Goal: Transaction & Acquisition: Obtain resource

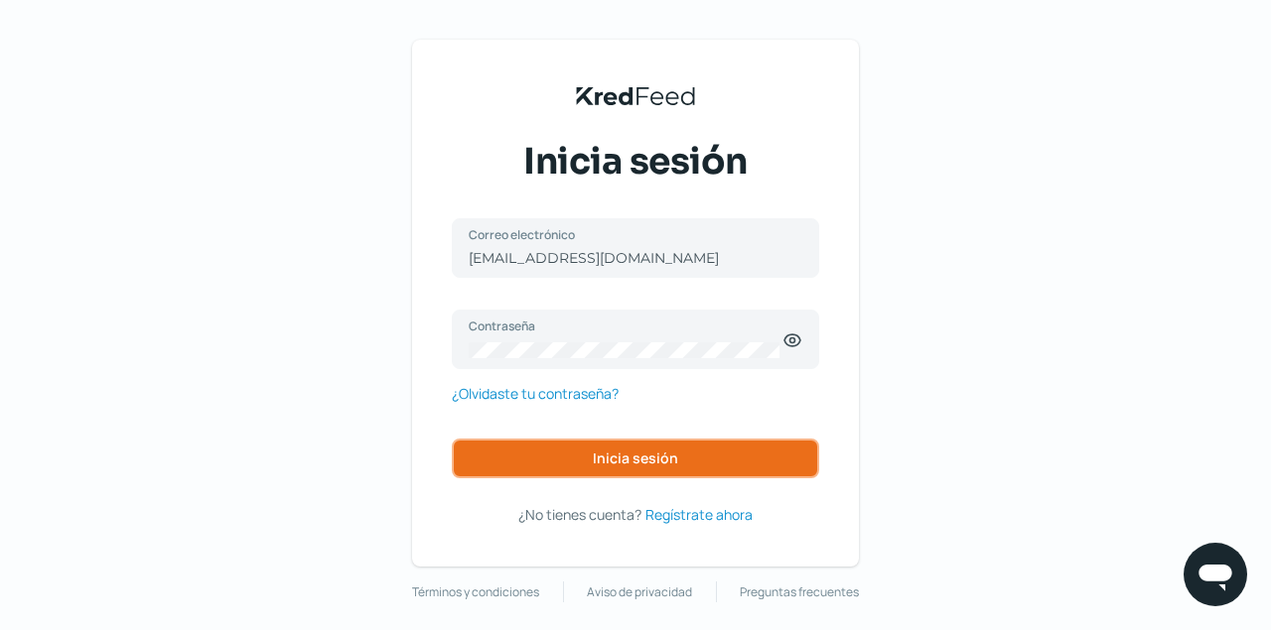
click at [665, 452] on span "Inicia sesión" at bounding box center [635, 459] width 85 height 14
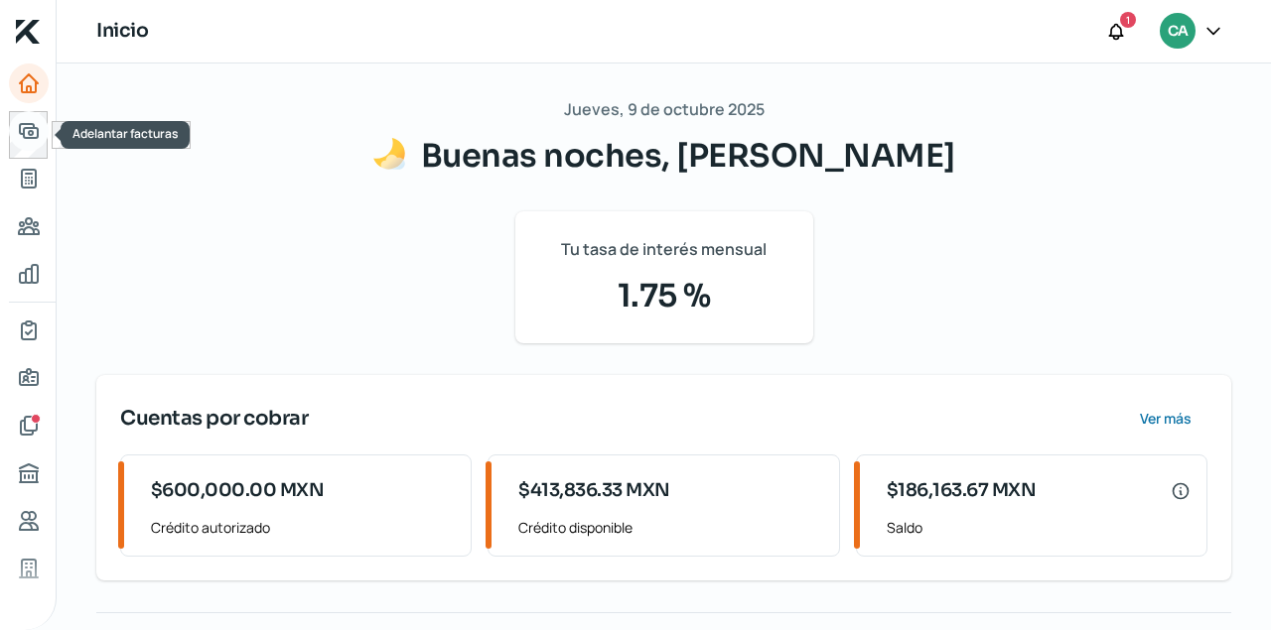
click at [33, 123] on icon "Adelantar facturas" at bounding box center [29, 131] width 24 height 24
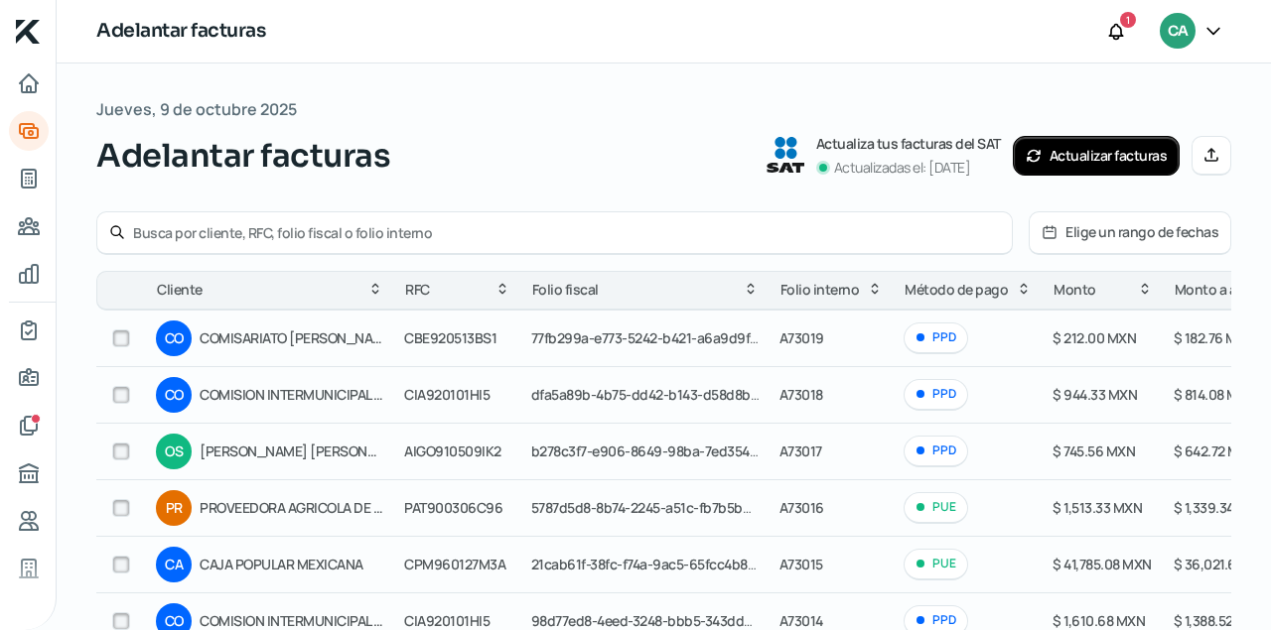
click at [331, 241] on input "text" at bounding box center [566, 232] width 867 height 19
click at [307, 234] on input "text" at bounding box center [566, 232] width 867 height 19
type input "A72648"
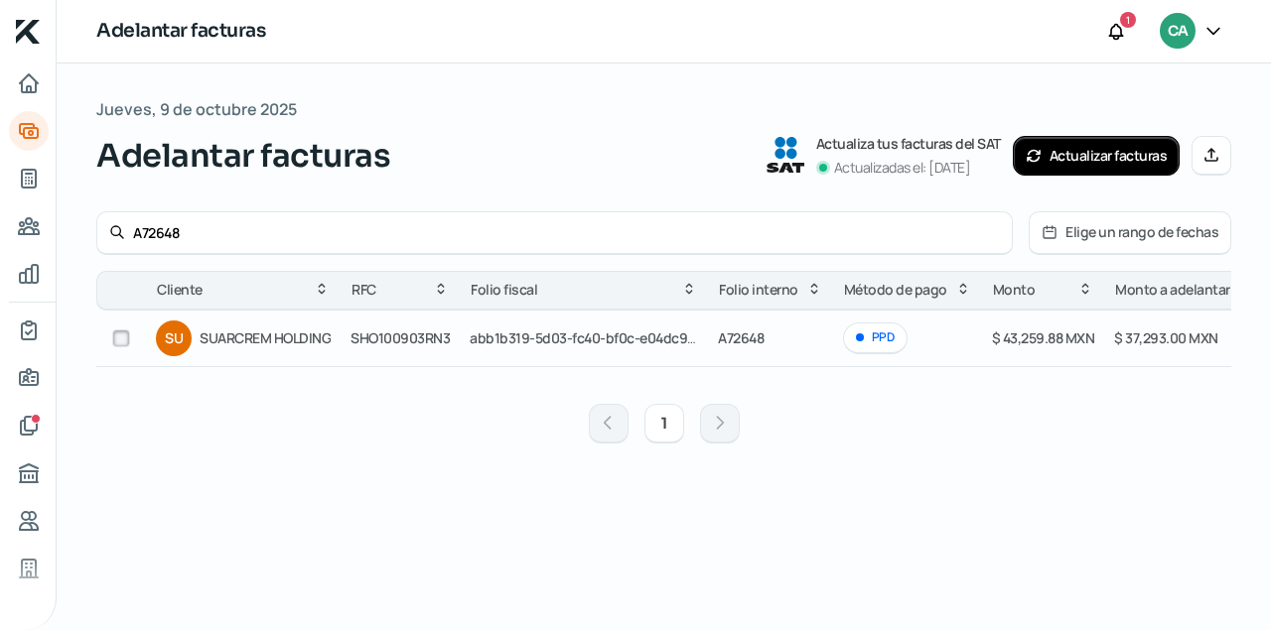
click at [113, 337] on input "checkbox" at bounding box center [121, 339] width 18 height 18
checkbox input "true"
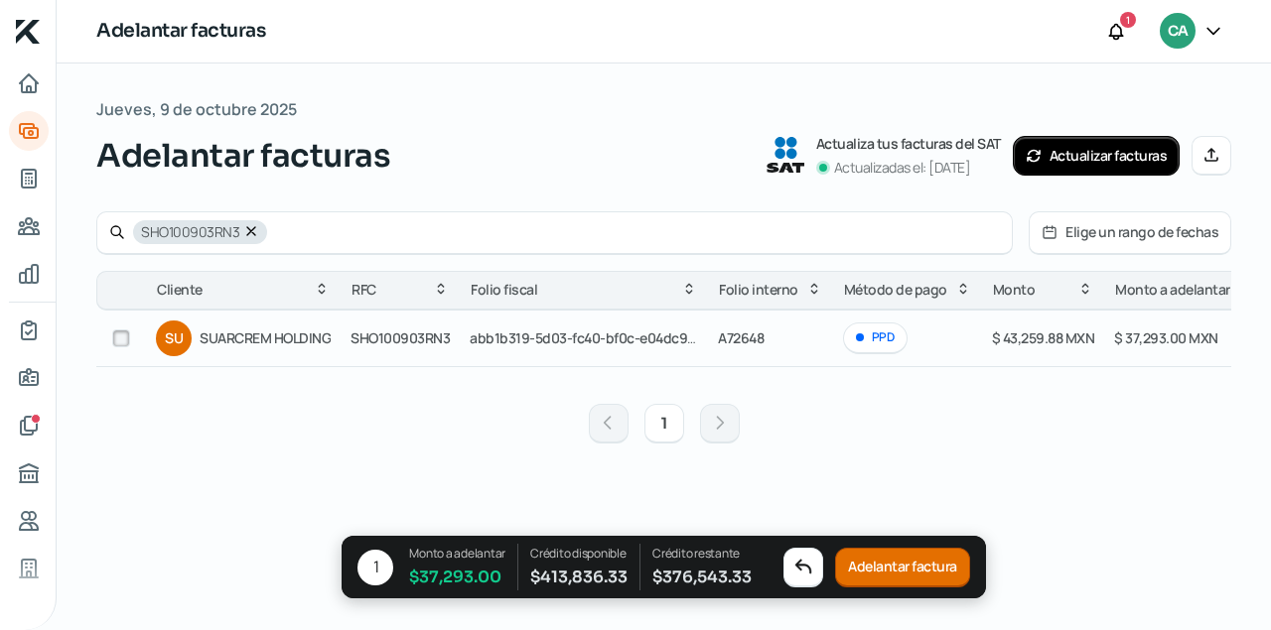
checkbox input "false"
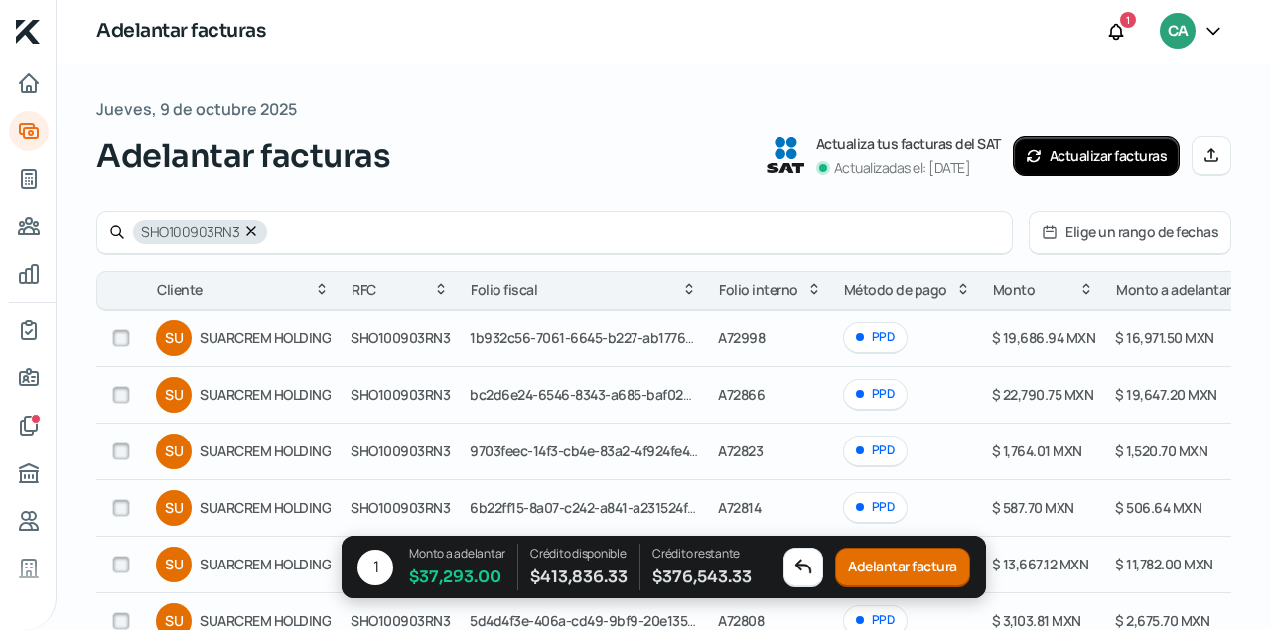
click at [894, 580] on button "Adelantar factura" at bounding box center [902, 568] width 135 height 40
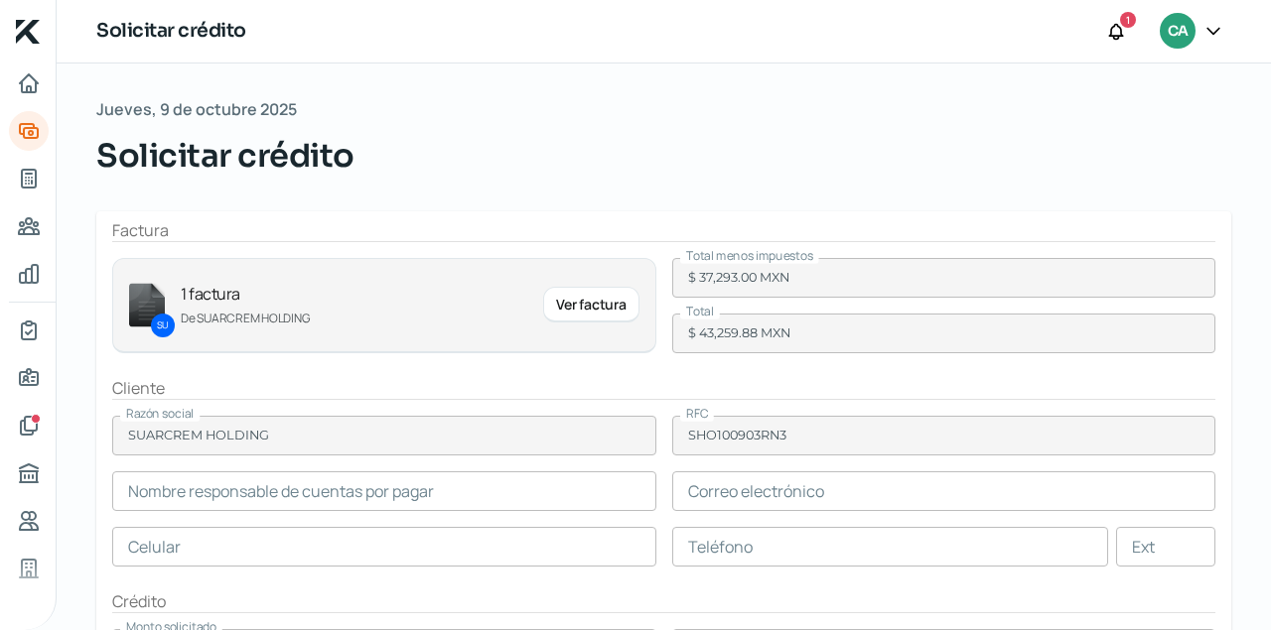
type input "[PERSON_NAME]"
type input "[EMAIL_ADDRESS][DOMAIN_NAME]"
type input "31 - 4331 - 1420"
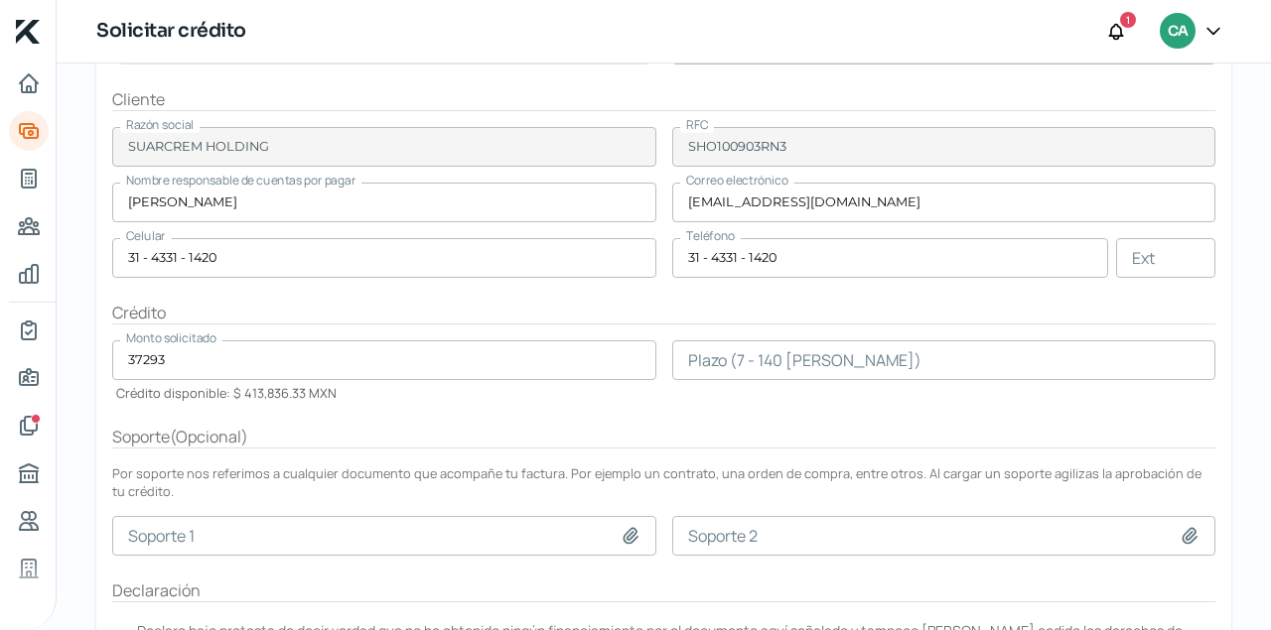
scroll to position [291, 0]
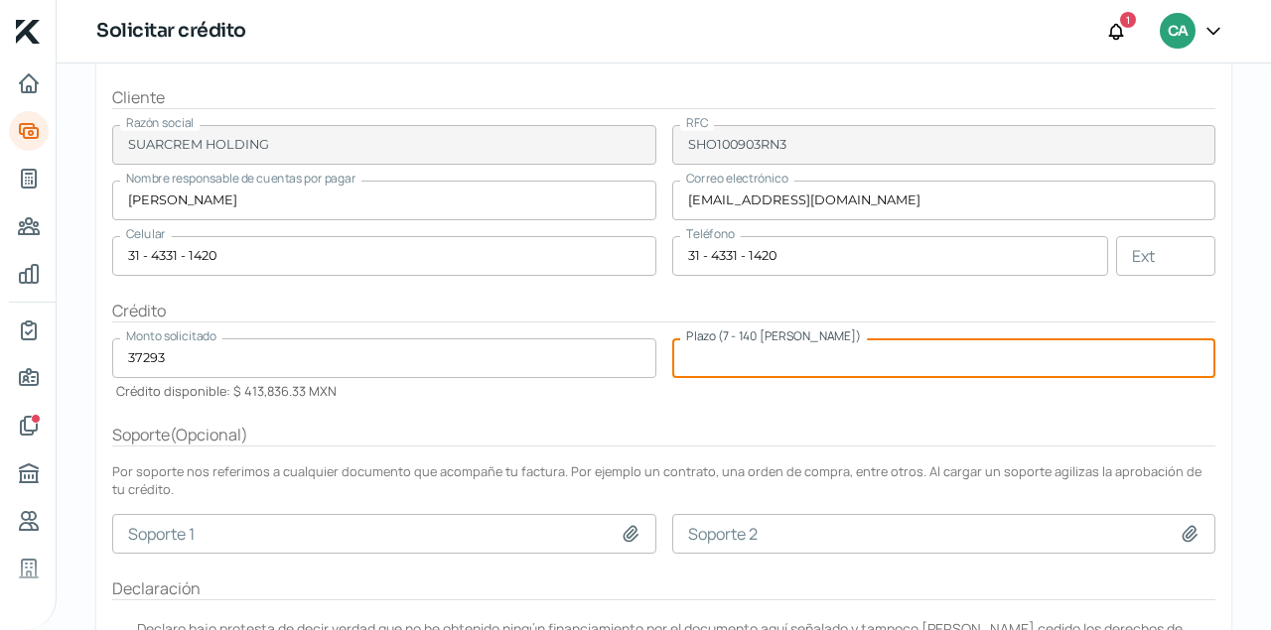
click at [837, 370] on input "number" at bounding box center [944, 359] width 544 height 40
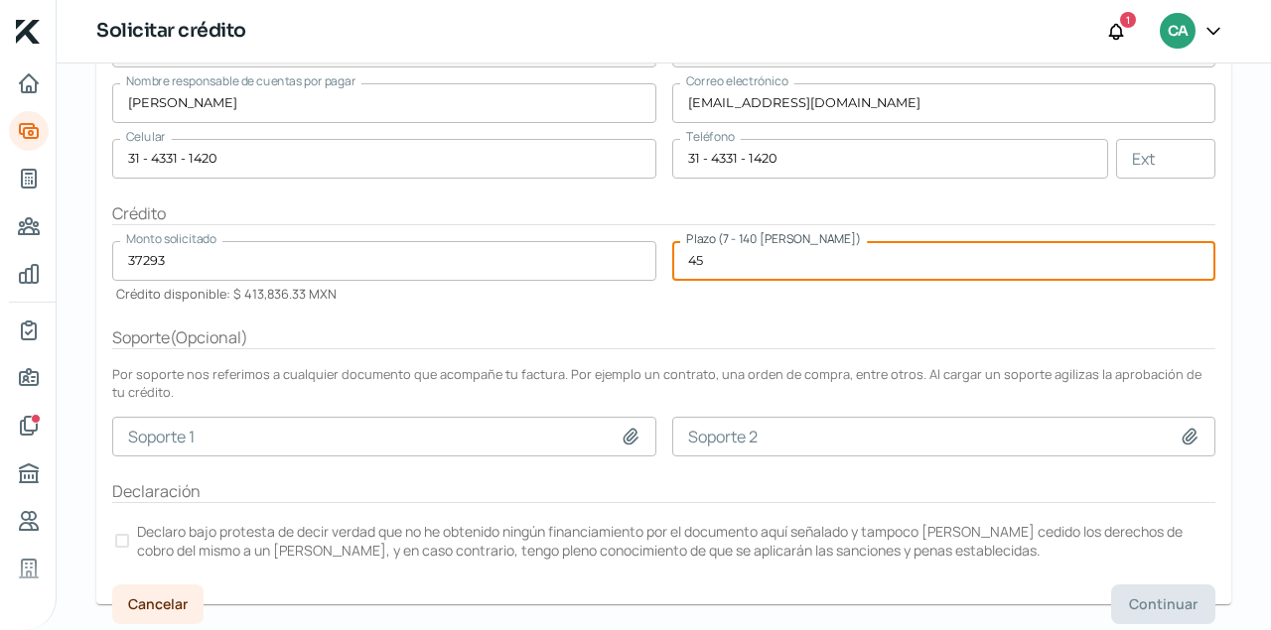
type input "45"
click at [119, 535] on div at bounding box center [122, 541] width 14 height 14
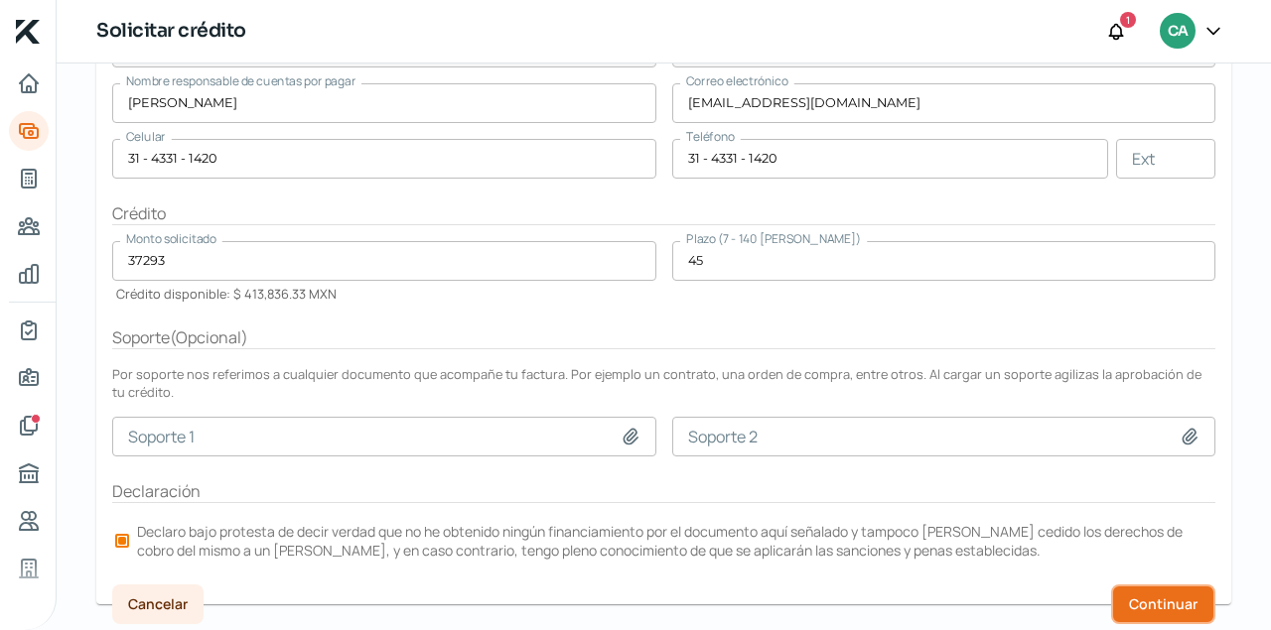
click at [1191, 604] on span "Continuar" at bounding box center [1163, 605] width 68 height 14
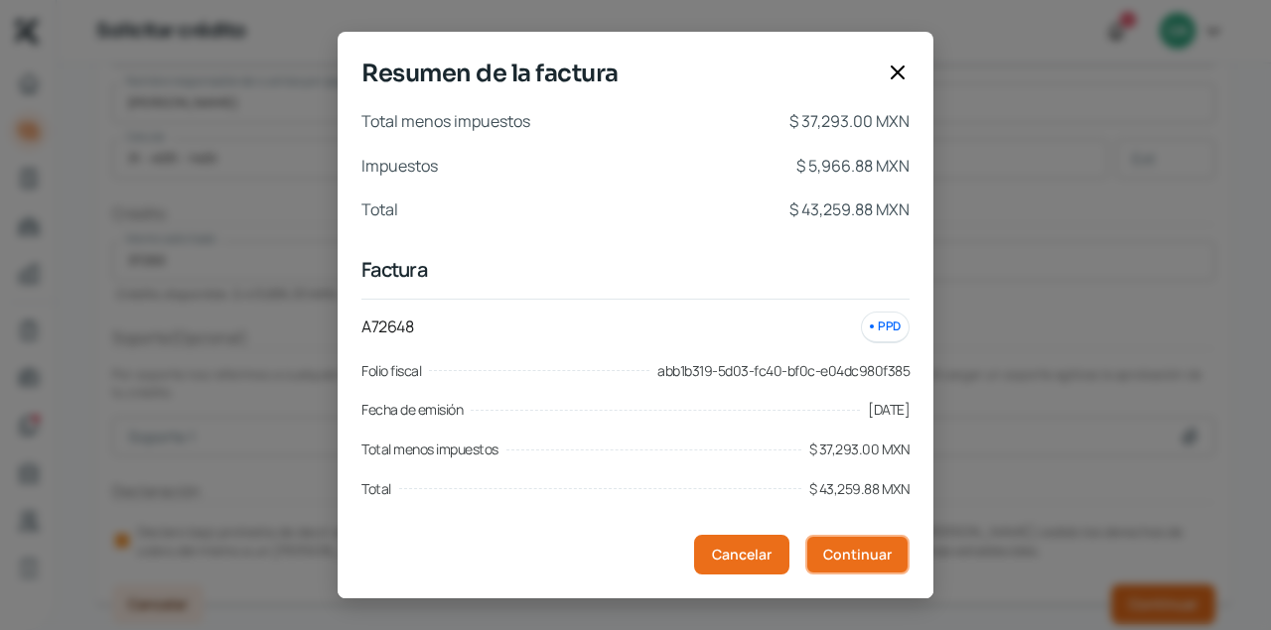
click at [851, 558] on span "Continuar" at bounding box center [857, 555] width 68 height 14
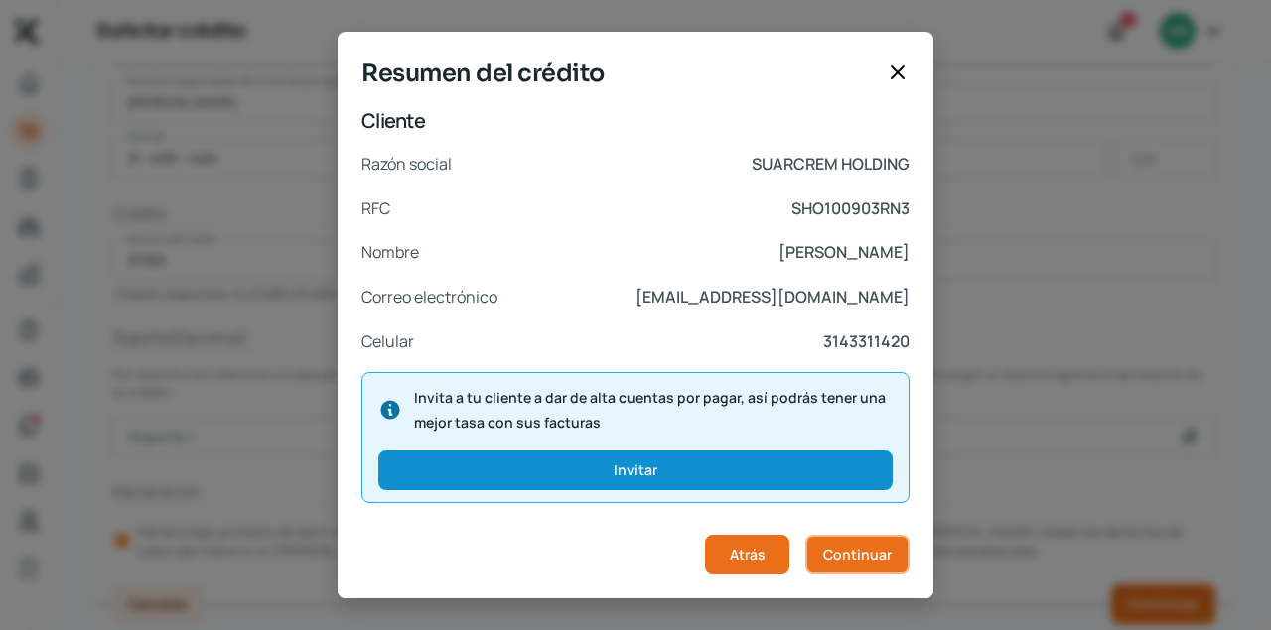
click at [854, 567] on button "Continuar" at bounding box center [857, 555] width 104 height 40
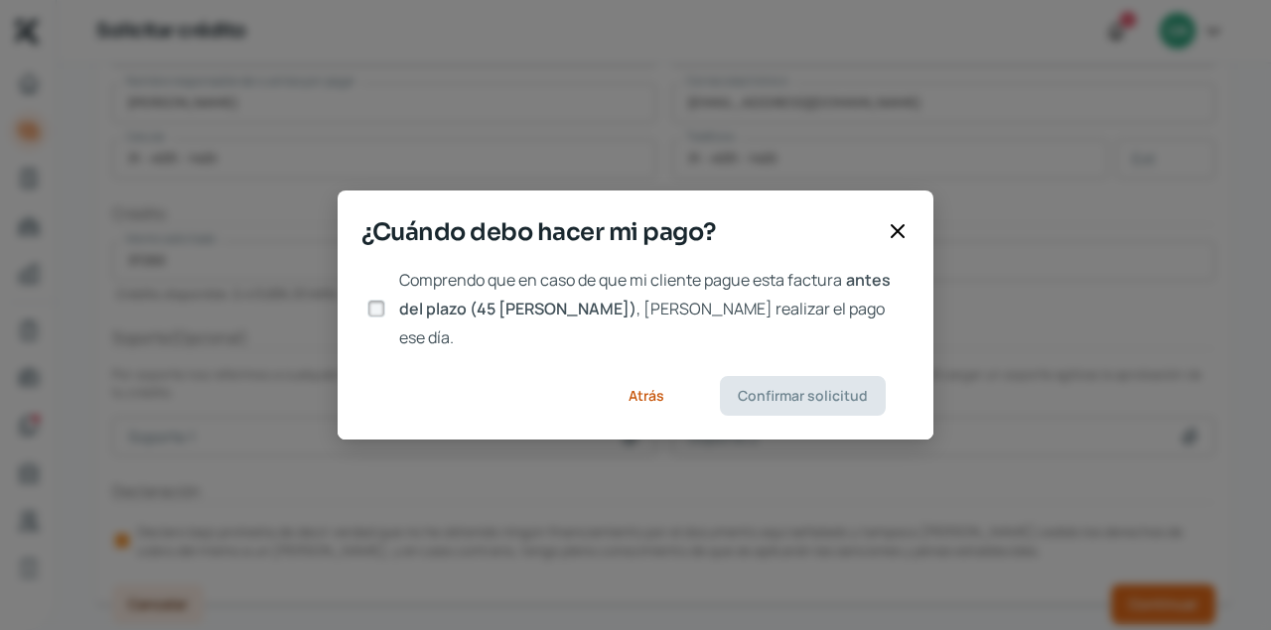
click at [379, 302] on input "Comprendo que en caso de que mi cliente pague esta factura antes del plazo (45 …" at bounding box center [376, 309] width 18 height 18
checkbox input "true"
click at [763, 389] on span "Confirmar solicitud" at bounding box center [803, 396] width 130 height 14
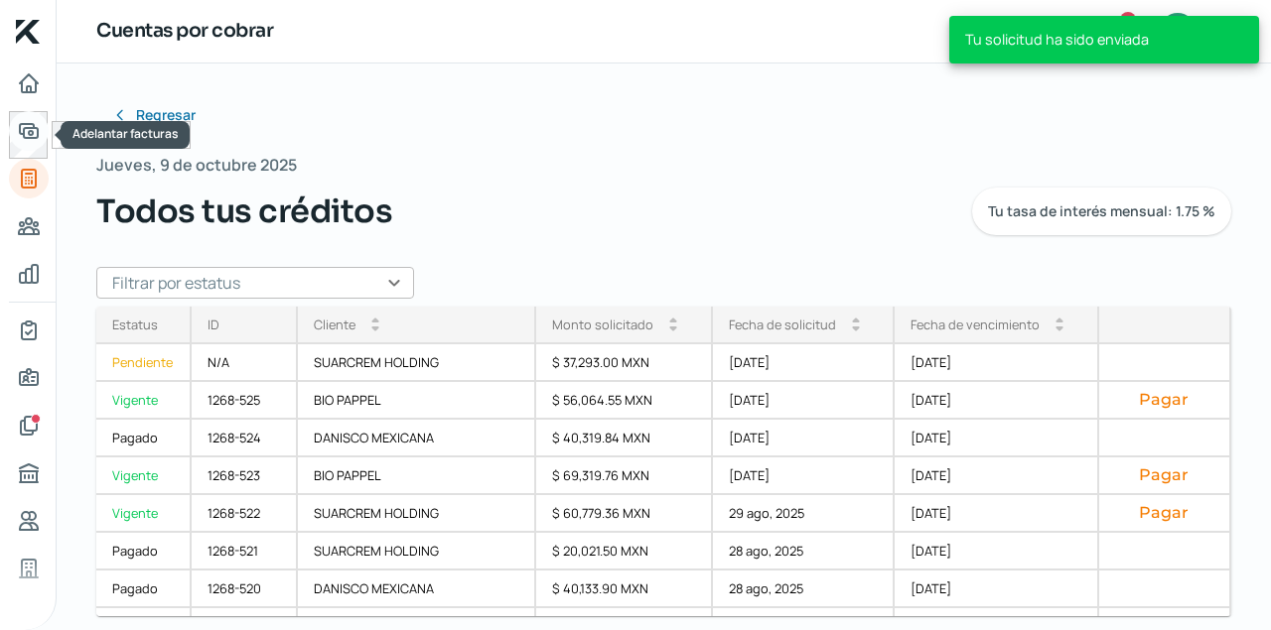
click at [33, 127] on icon "Adelantar facturas" at bounding box center [29, 131] width 18 height 14
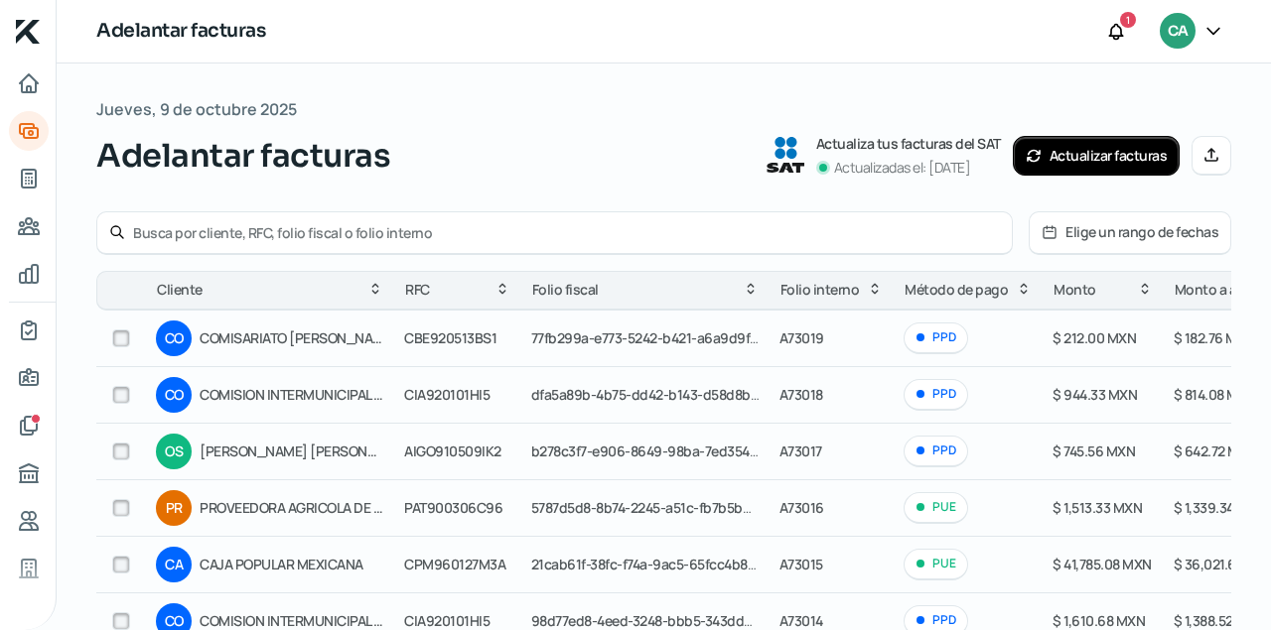
click at [156, 228] on input "text" at bounding box center [566, 232] width 867 height 19
type input "A72684"
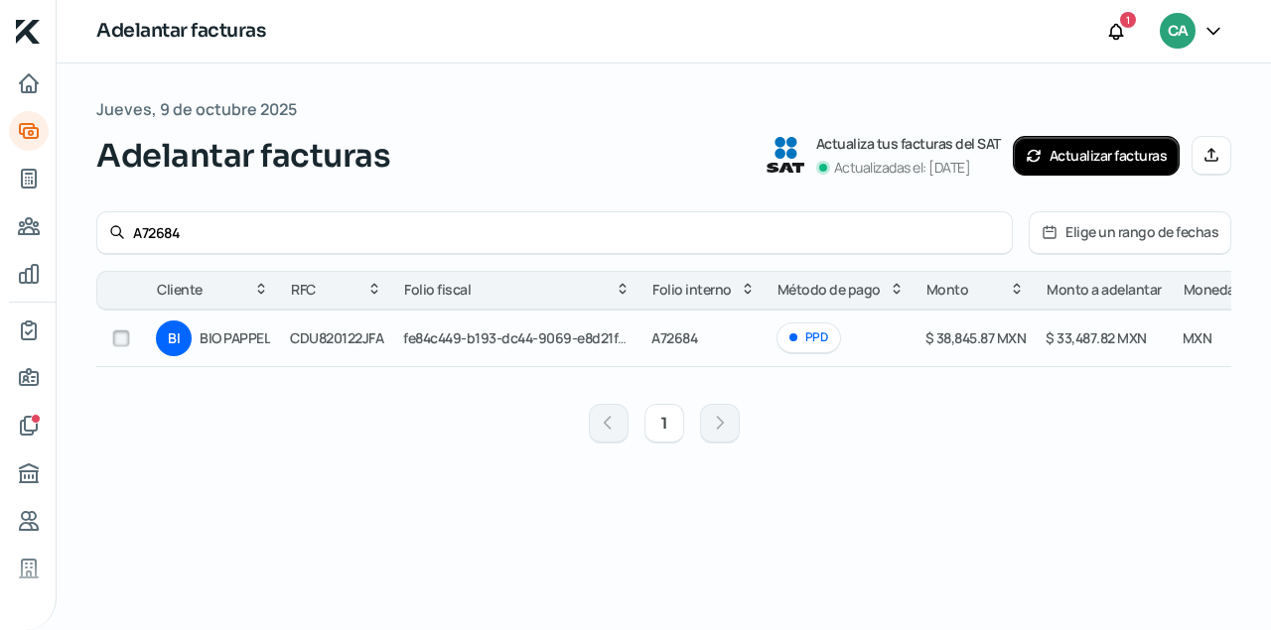
click at [123, 342] on input "checkbox" at bounding box center [121, 339] width 18 height 18
checkbox input "true"
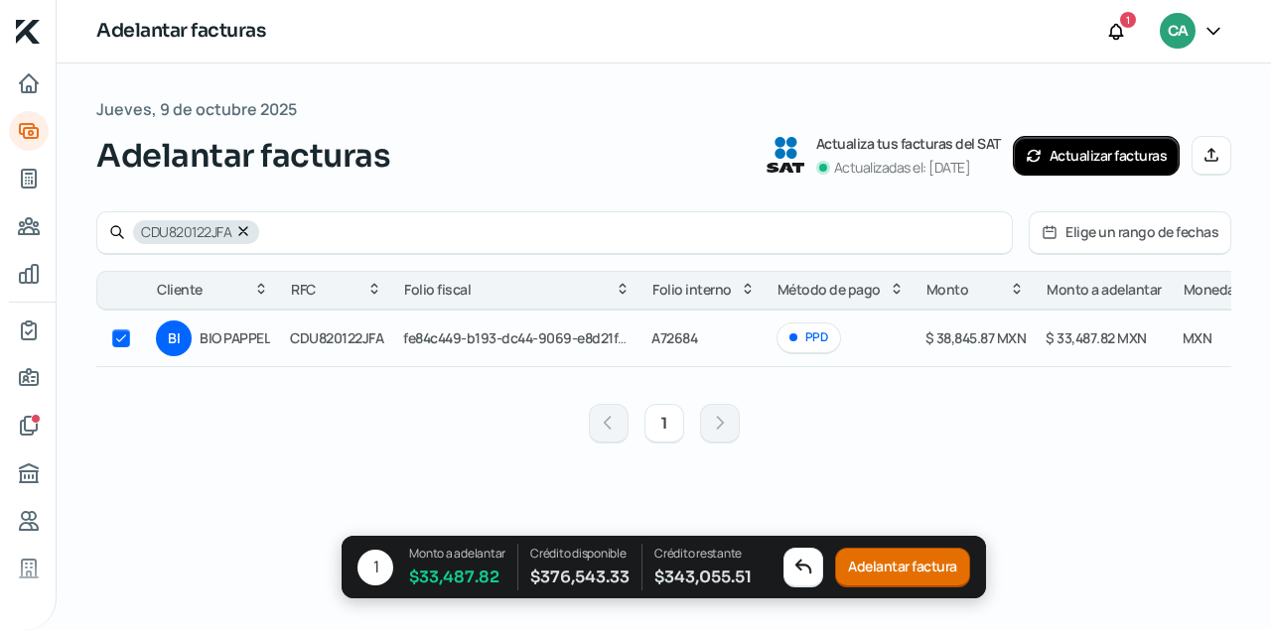
click at [898, 587] on button "Adelantar factura" at bounding box center [902, 568] width 135 height 40
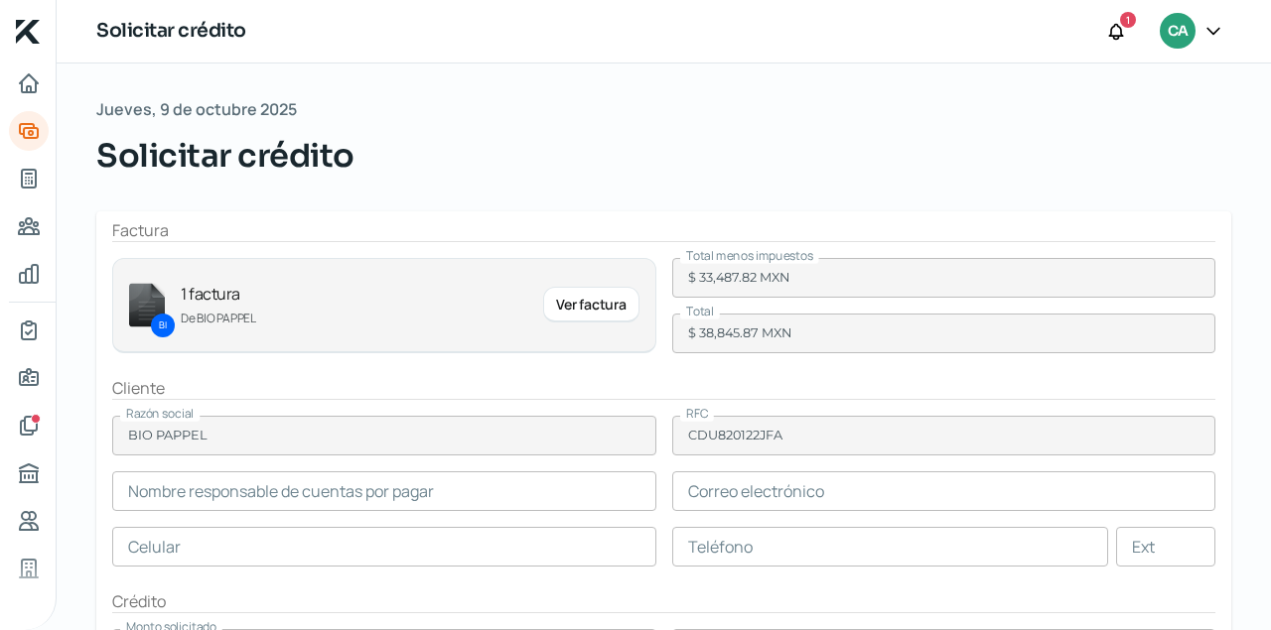
type input "[PERSON_NAME]"
type input "[EMAIL_ADDRESS][DOMAIN_NAME]"
type input "37 - 1415 - 0323"
type input "1319"
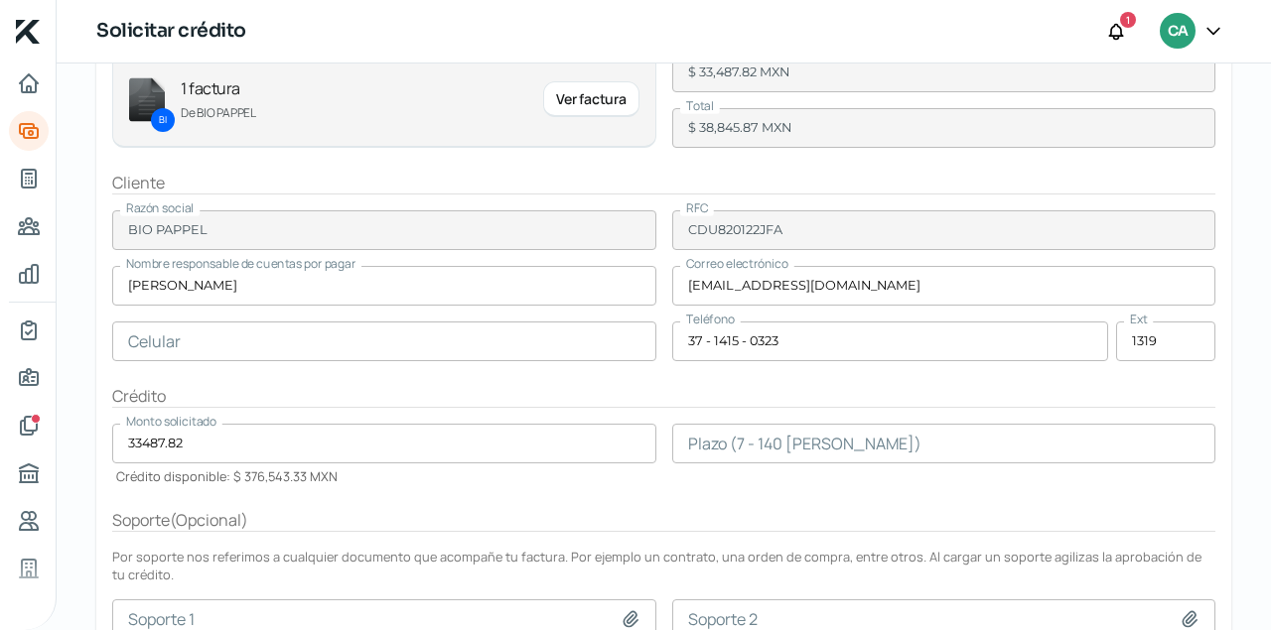
scroll to position [207, 0]
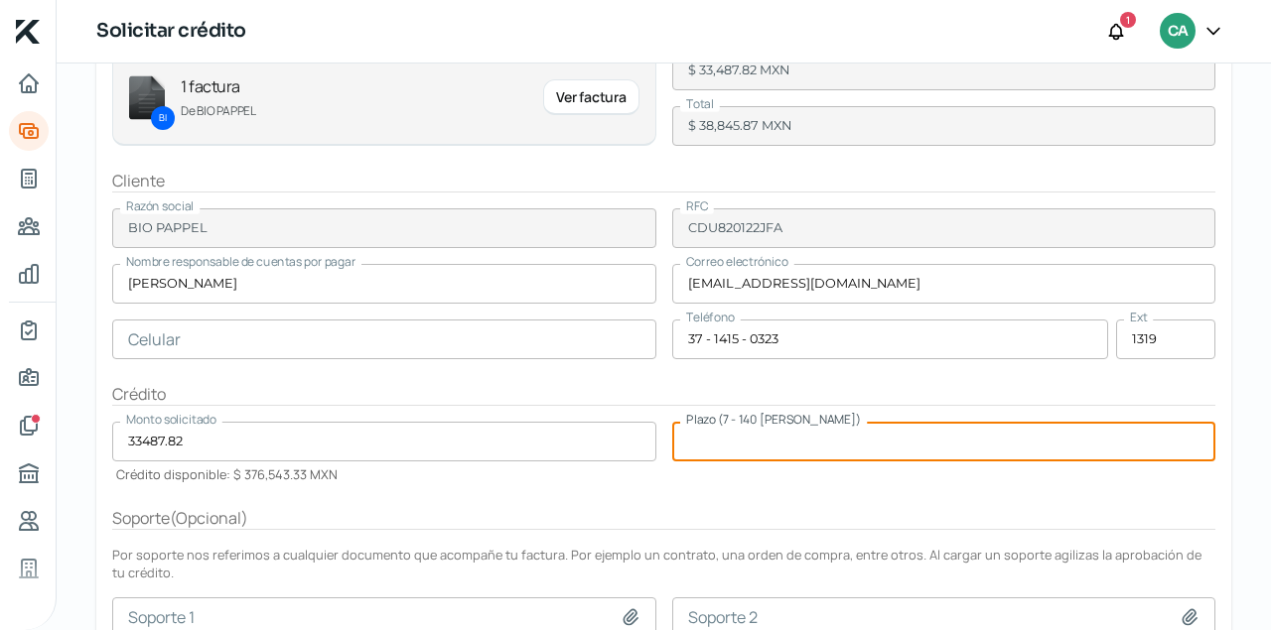
click at [903, 454] on input "number" at bounding box center [944, 442] width 544 height 40
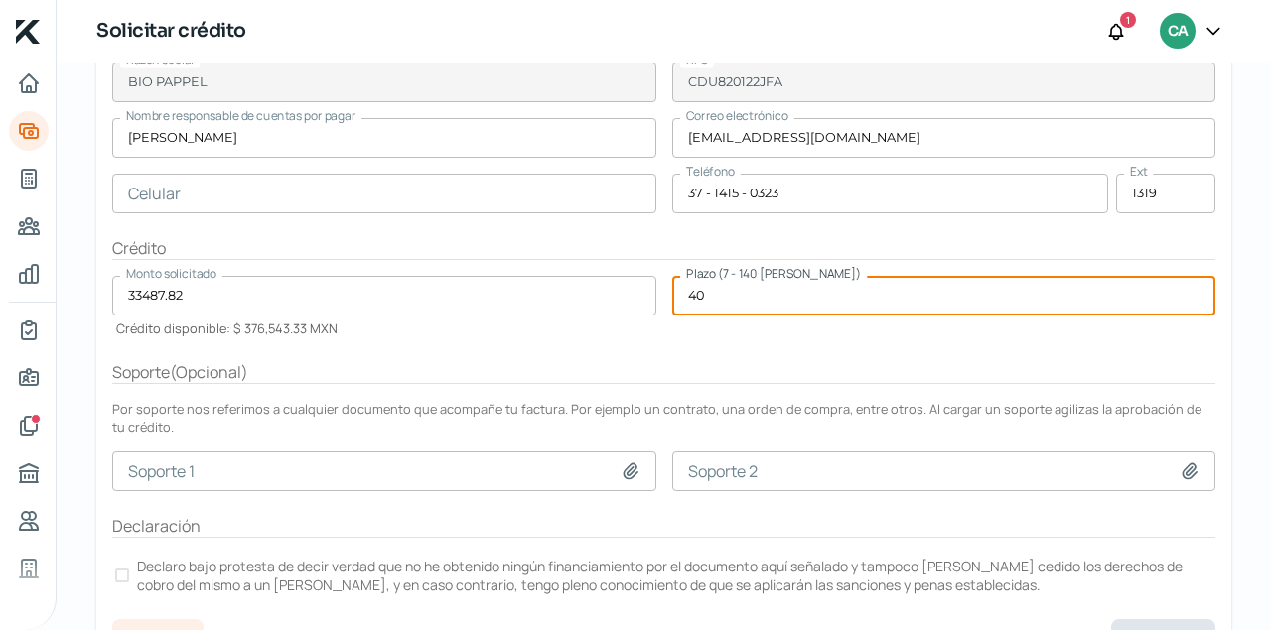
scroll to position [388, 0]
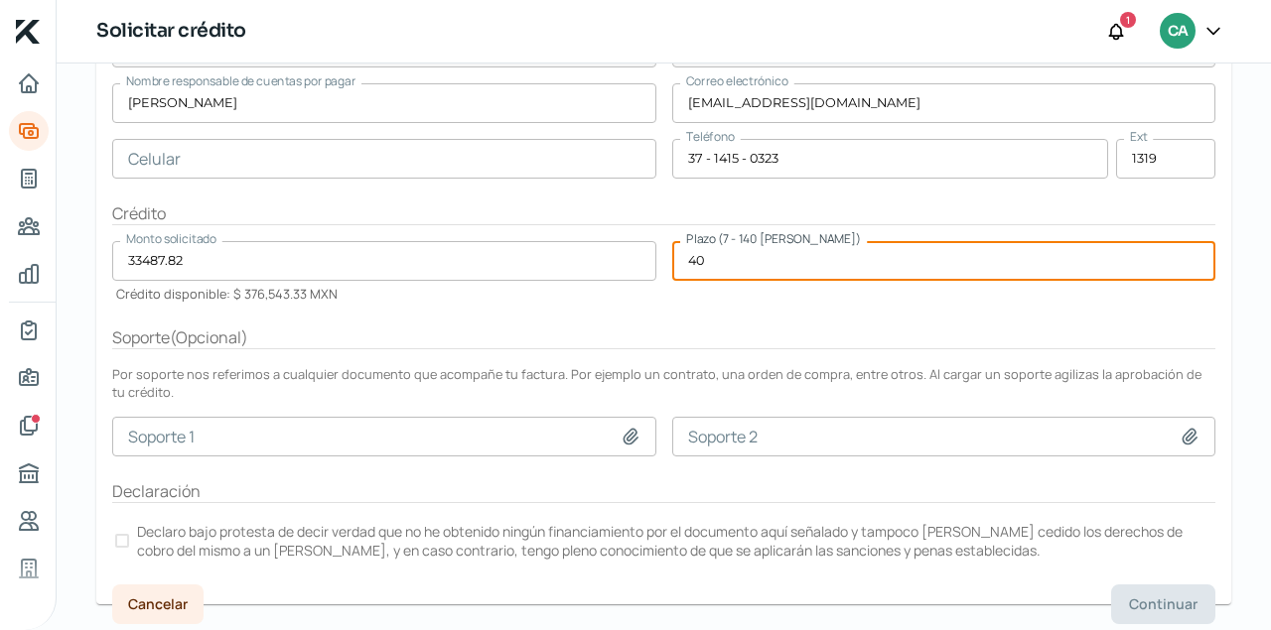
type input "40"
click at [118, 540] on div at bounding box center [122, 541] width 14 height 14
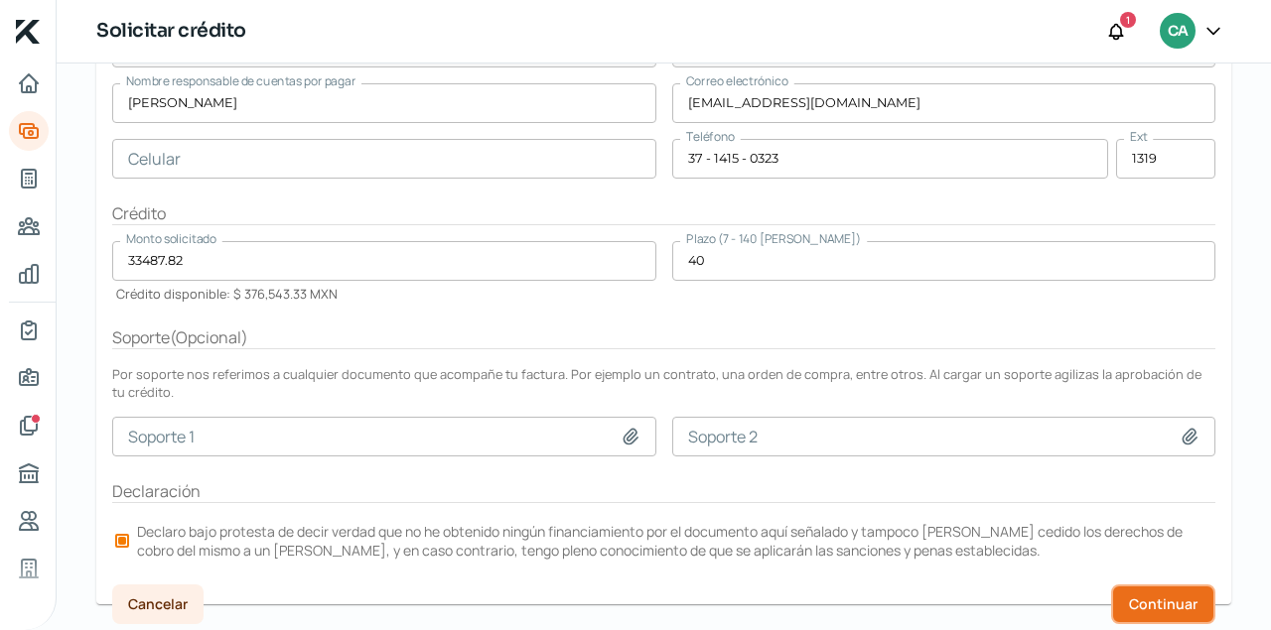
click at [1145, 599] on span "Continuar" at bounding box center [1163, 605] width 68 height 14
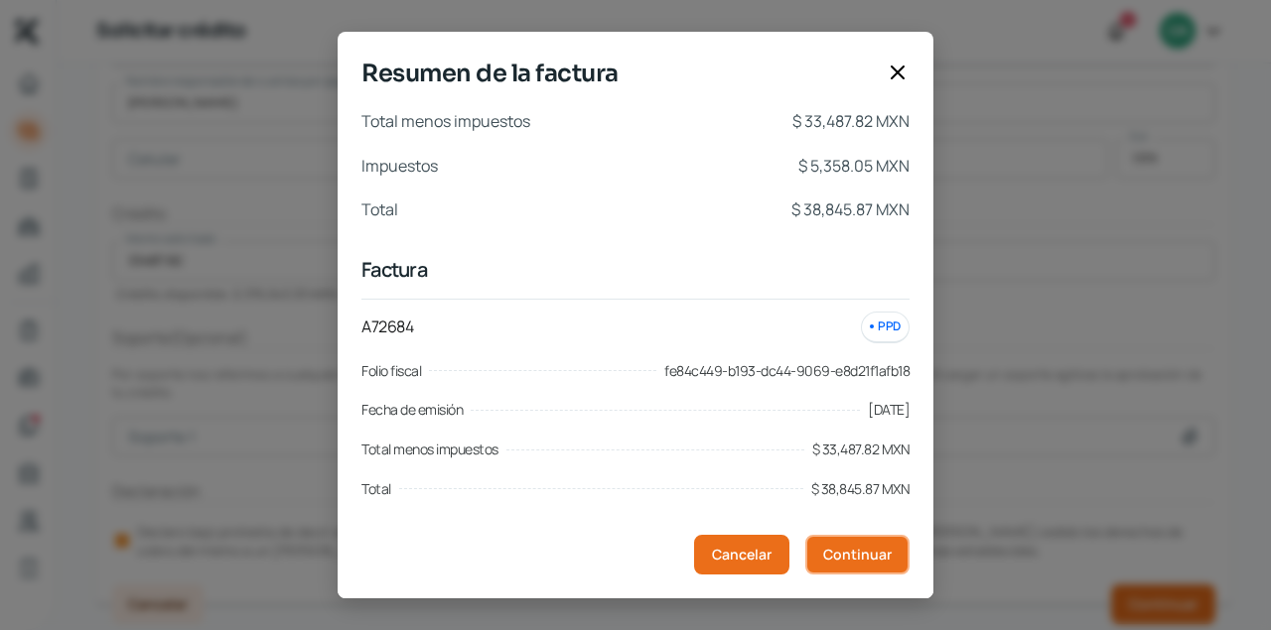
click at [879, 562] on span "Continuar" at bounding box center [857, 555] width 68 height 14
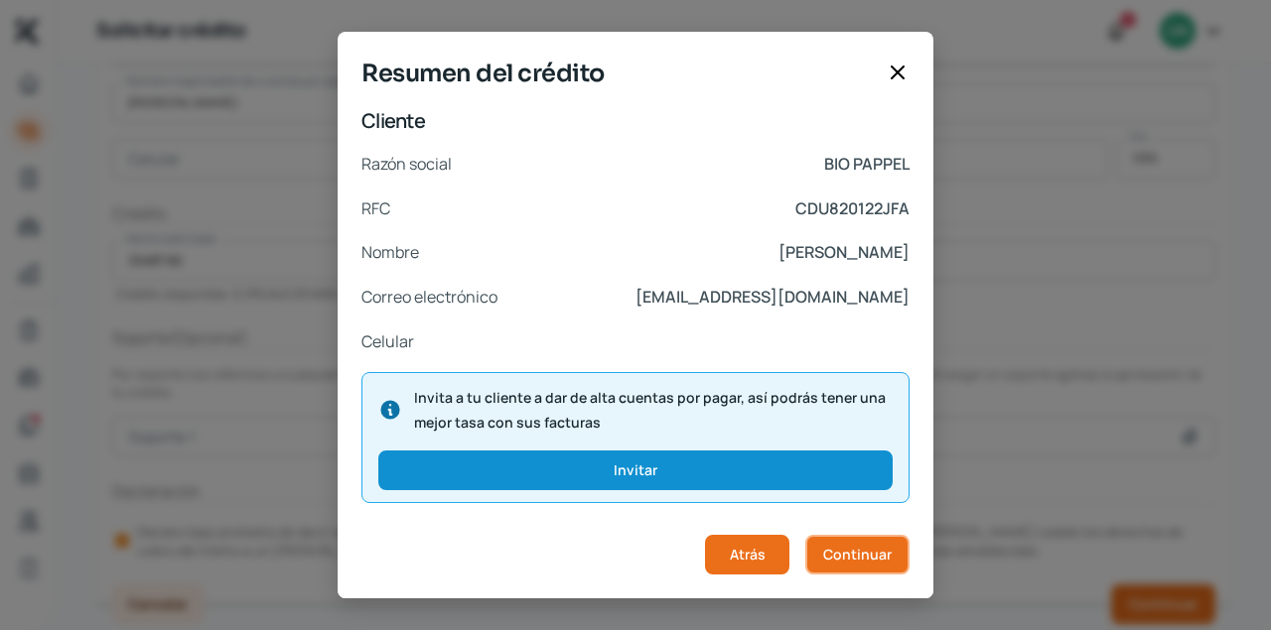
click at [875, 572] on button "Continuar" at bounding box center [857, 555] width 104 height 40
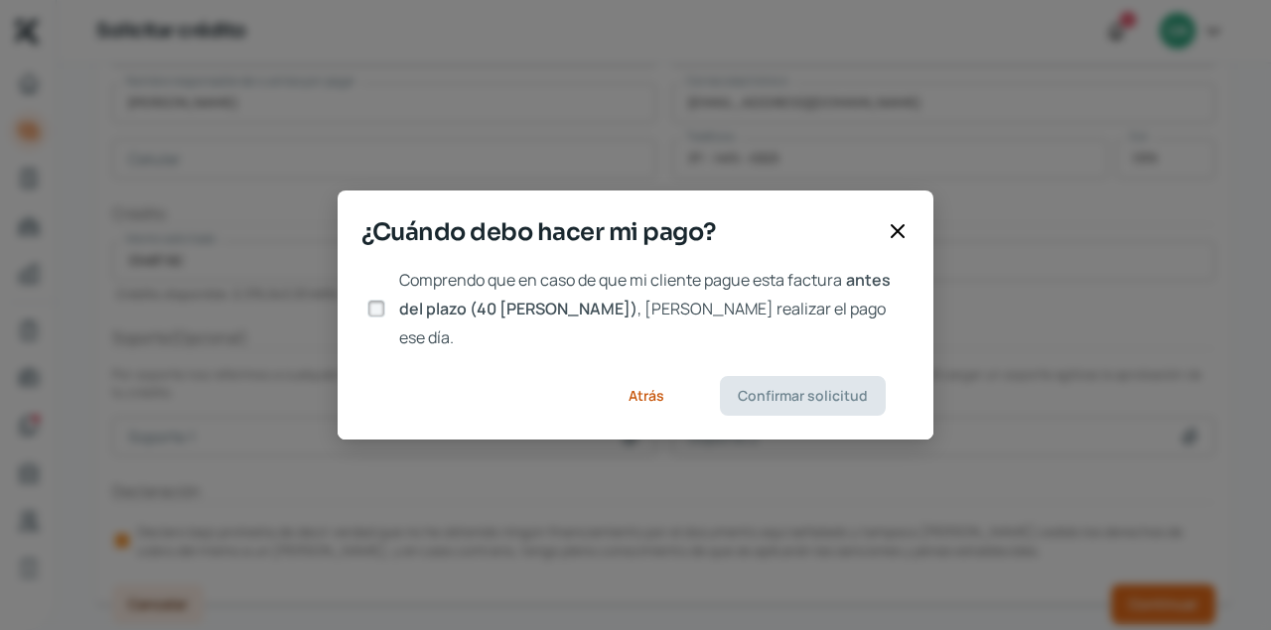
click at [376, 313] on input "Comprendo que en caso de que mi cliente pague esta factura antes del plazo (40 …" at bounding box center [376, 309] width 18 height 18
checkbox input "true"
click at [833, 389] on span "Confirmar solicitud" at bounding box center [803, 396] width 130 height 14
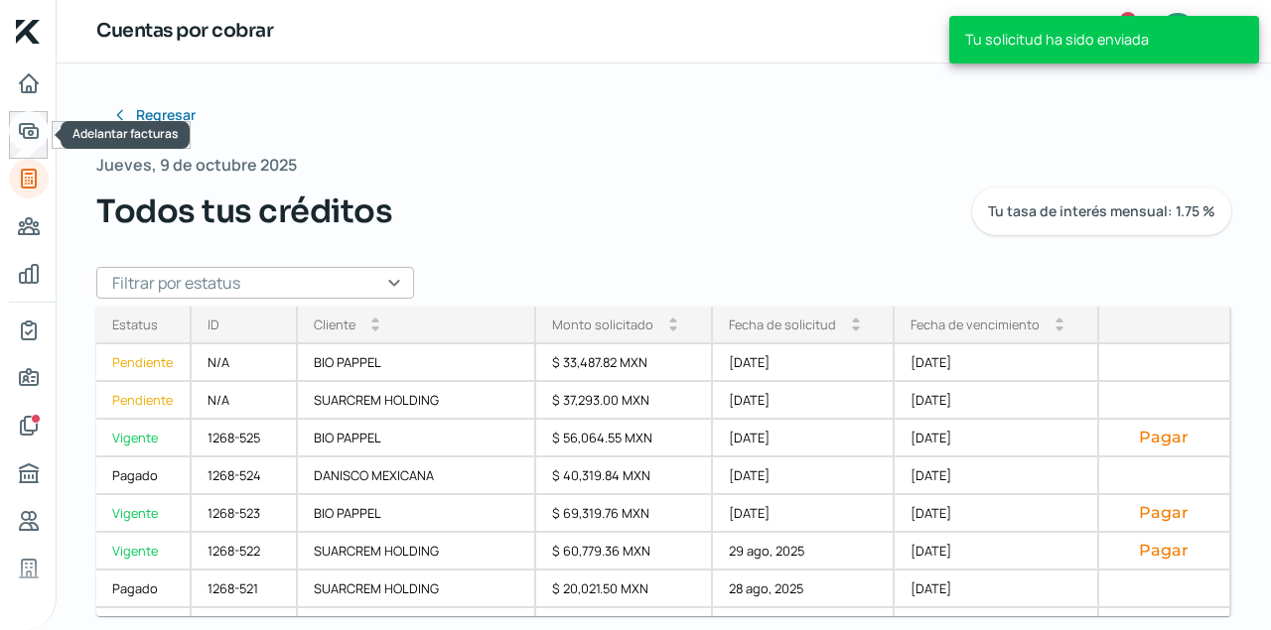
click at [28, 128] on icon "Adelantar facturas" at bounding box center [29, 131] width 18 height 14
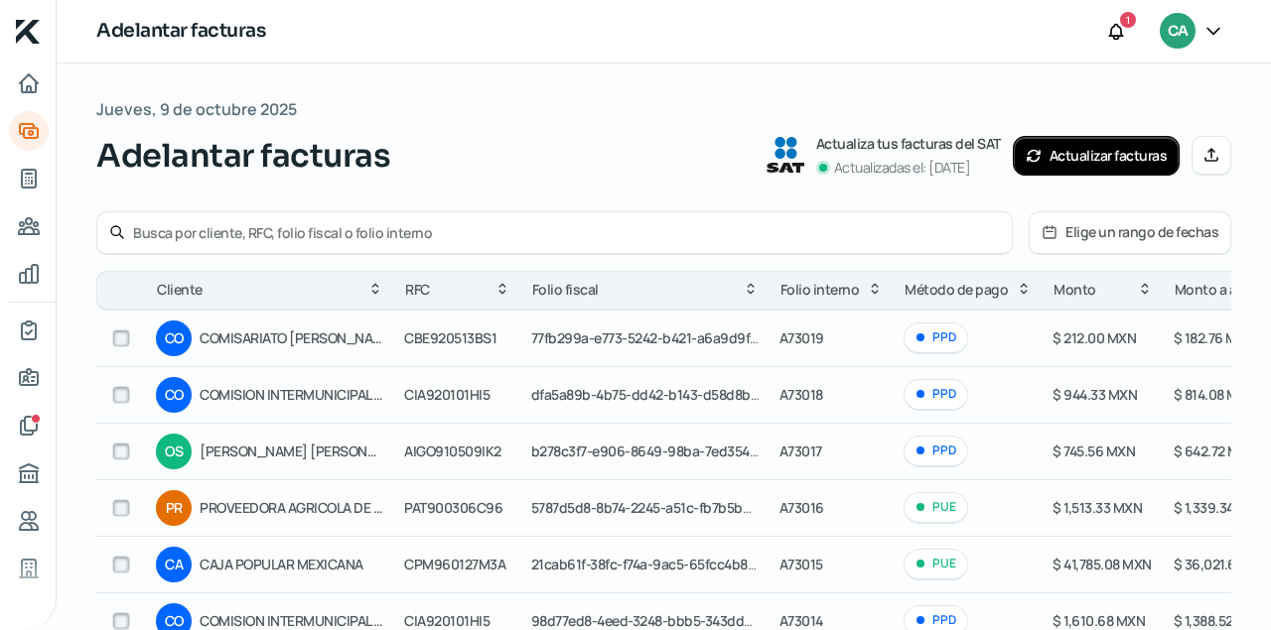
click at [158, 229] on input "text" at bounding box center [566, 232] width 867 height 19
type input "A72677"
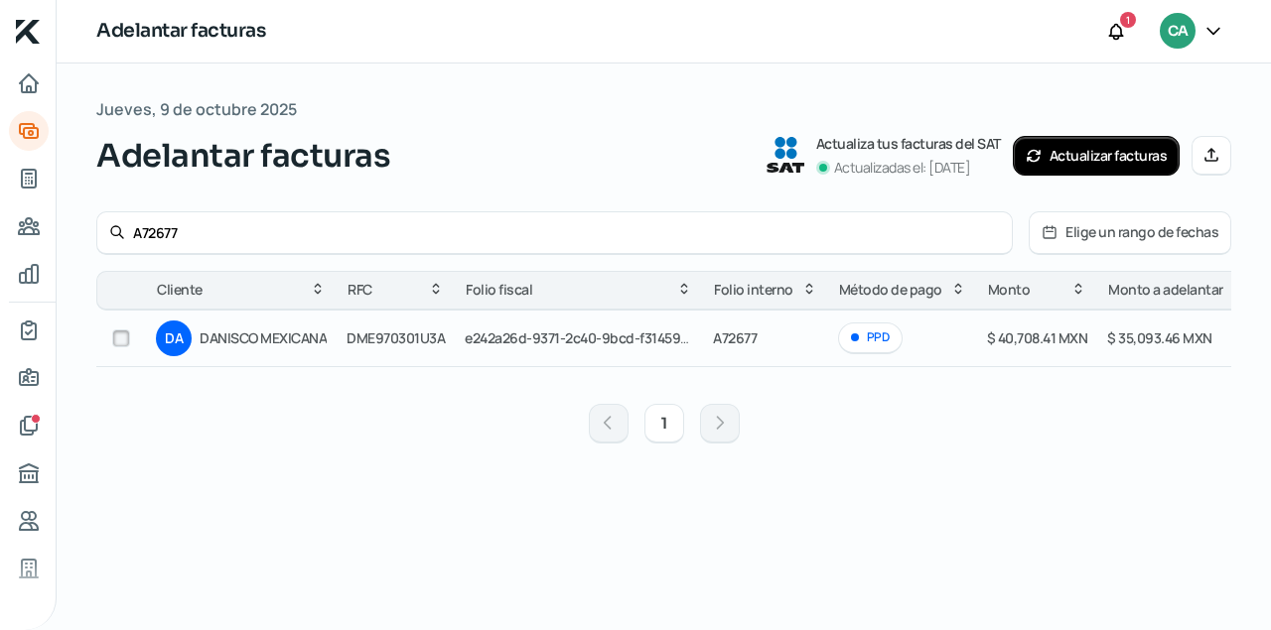
click at [120, 336] on input "checkbox" at bounding box center [121, 339] width 18 height 18
checkbox input "true"
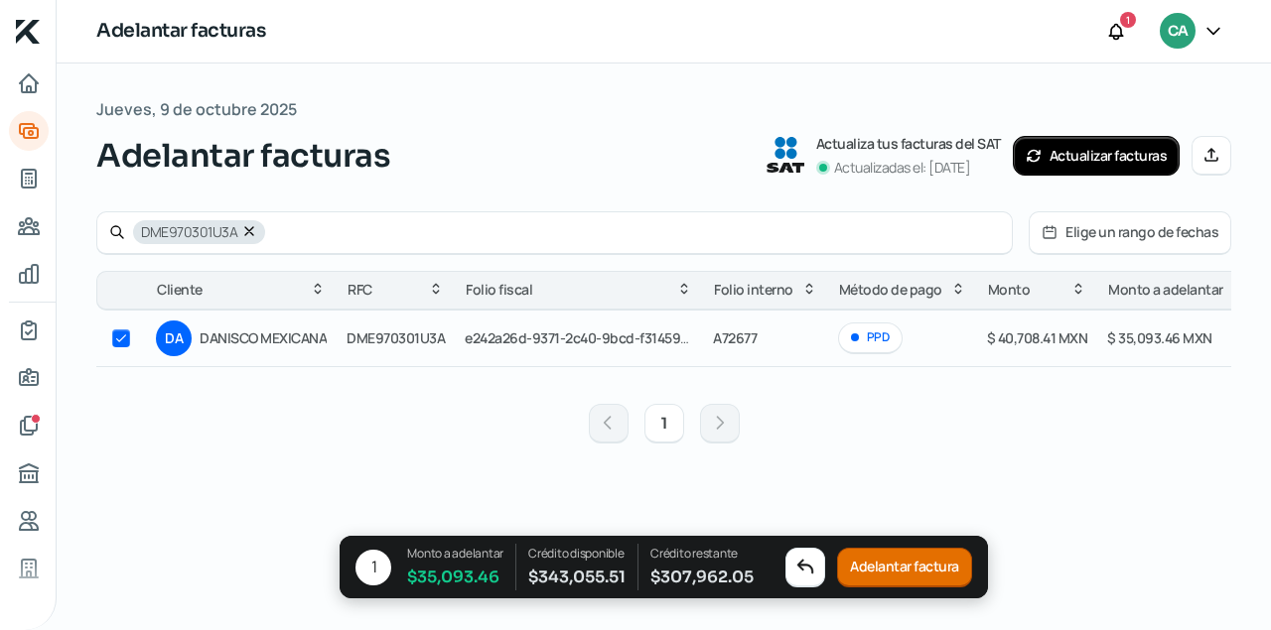
click at [894, 549] on button "Adelantar factura" at bounding box center [904, 568] width 135 height 40
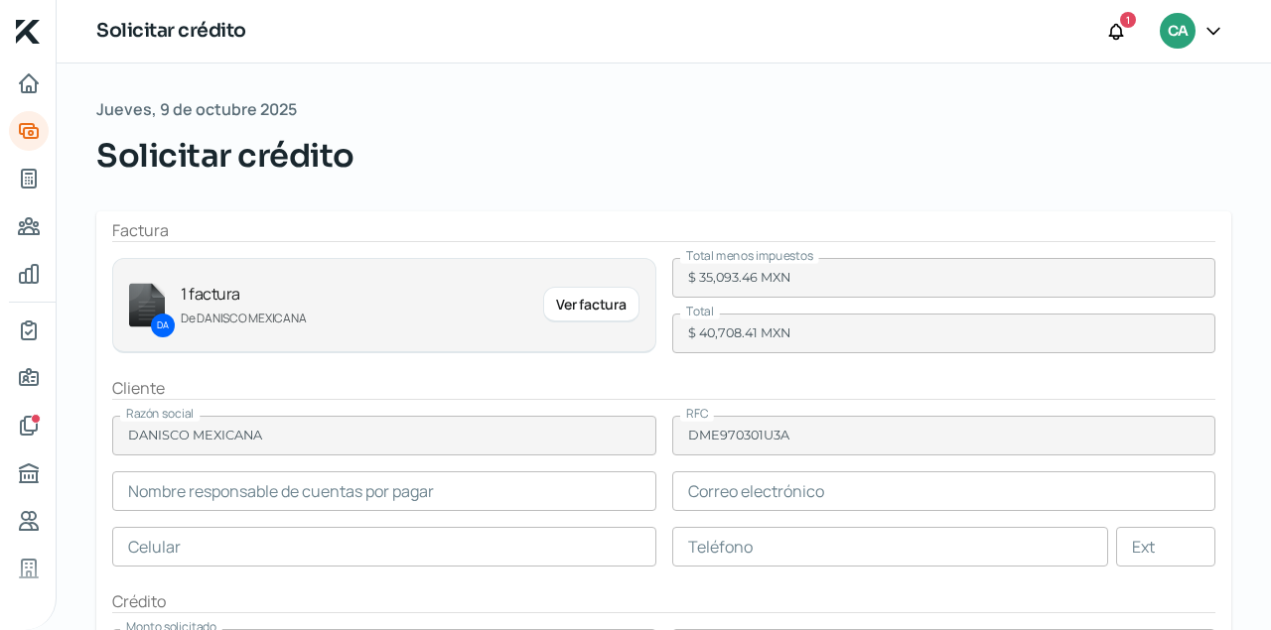
type input "[PERSON_NAME]"
type input "[PERSON_NAME][EMAIL_ADDRESS][PERSON_NAME][PERSON_NAME][DOMAIN_NAME]"
type input "55 - 5722 - 1000"
type input "55 - 5722 - 2500"
type input "3316"
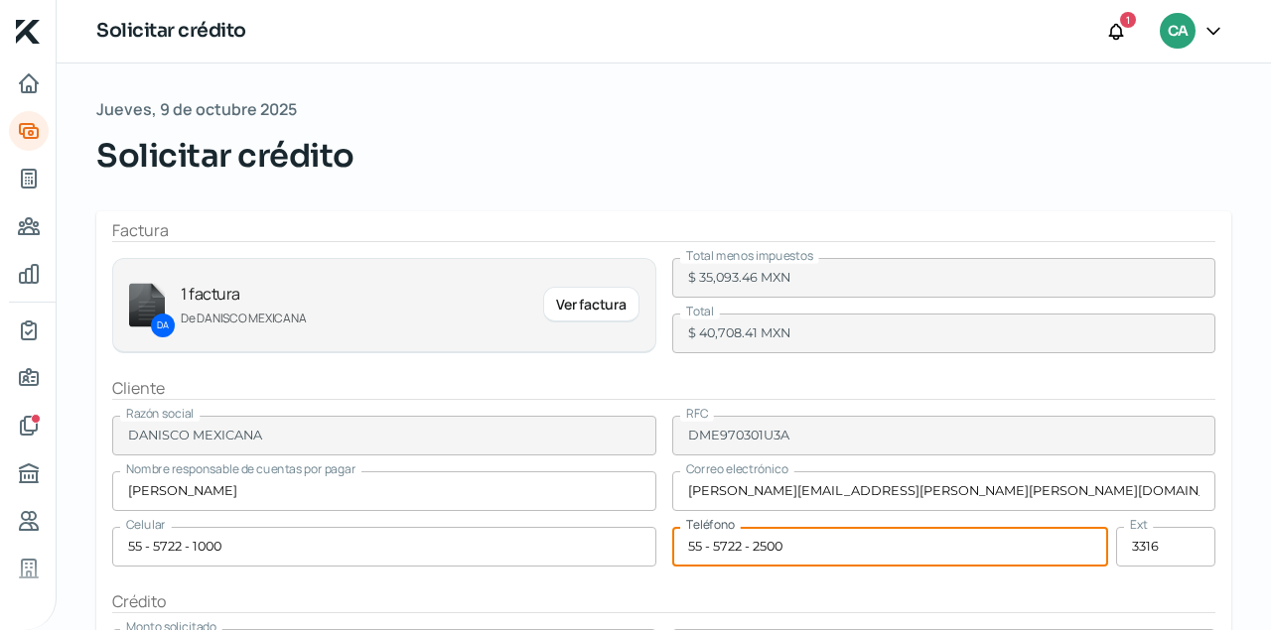
click at [891, 555] on input "55 - 5722 - 2500" at bounding box center [890, 547] width 437 height 40
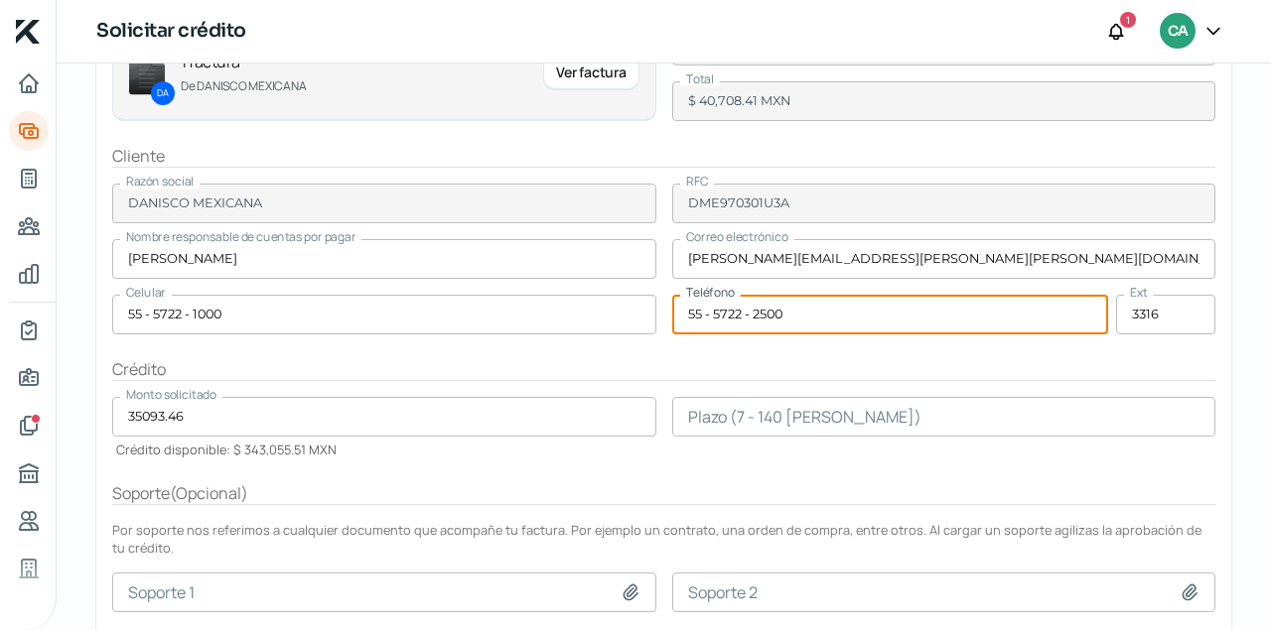
scroll to position [212, 0]
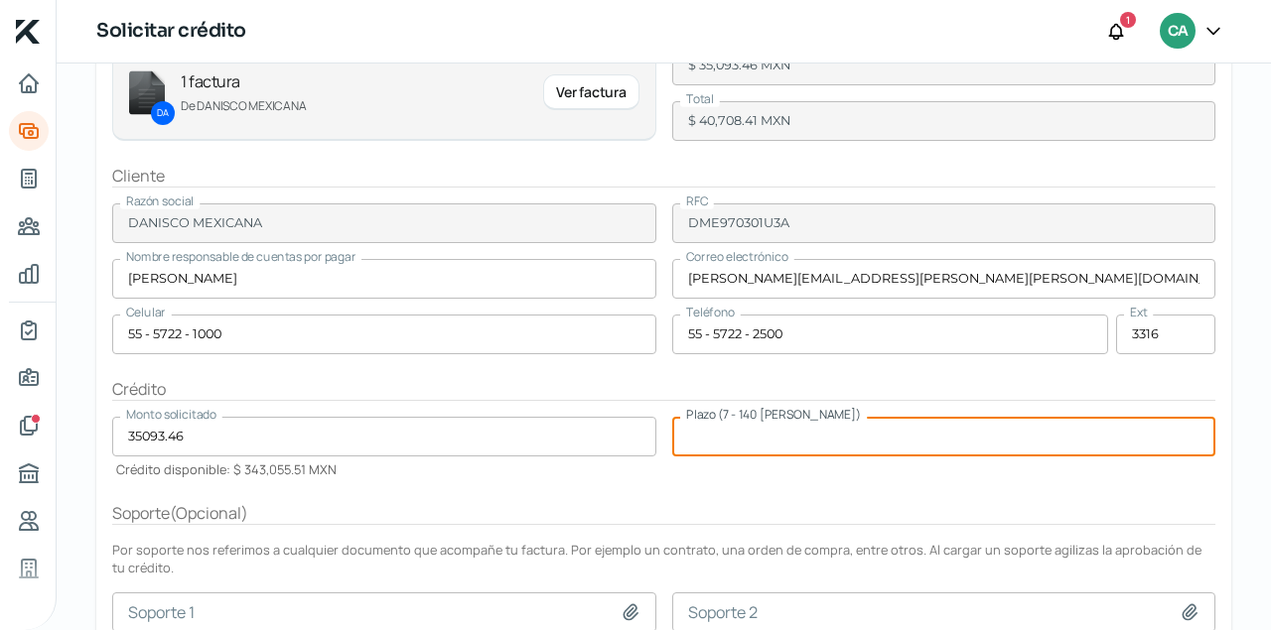
click at [924, 436] on input "number" at bounding box center [944, 437] width 544 height 40
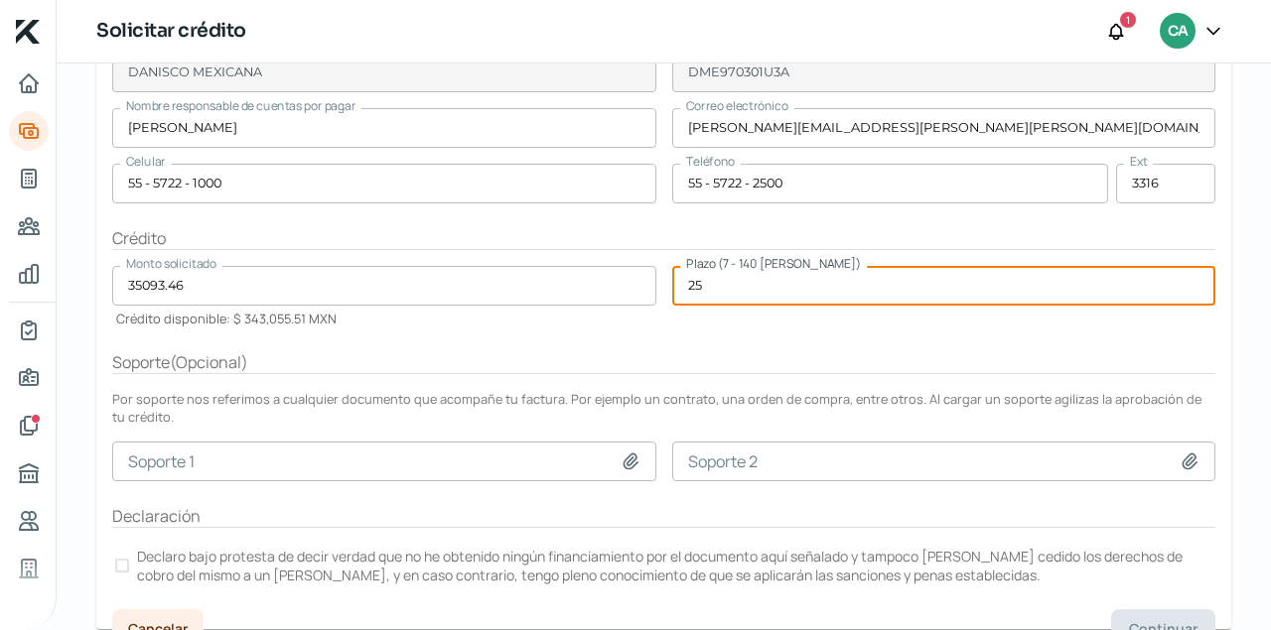
scroll to position [388, 0]
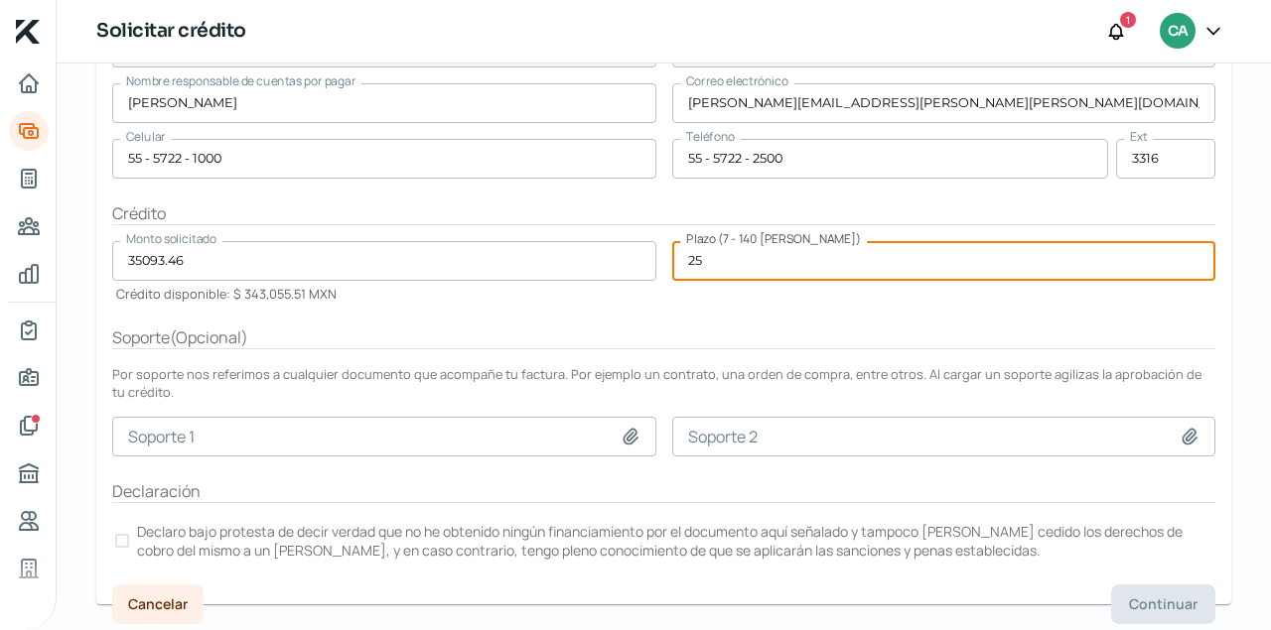
type input "25"
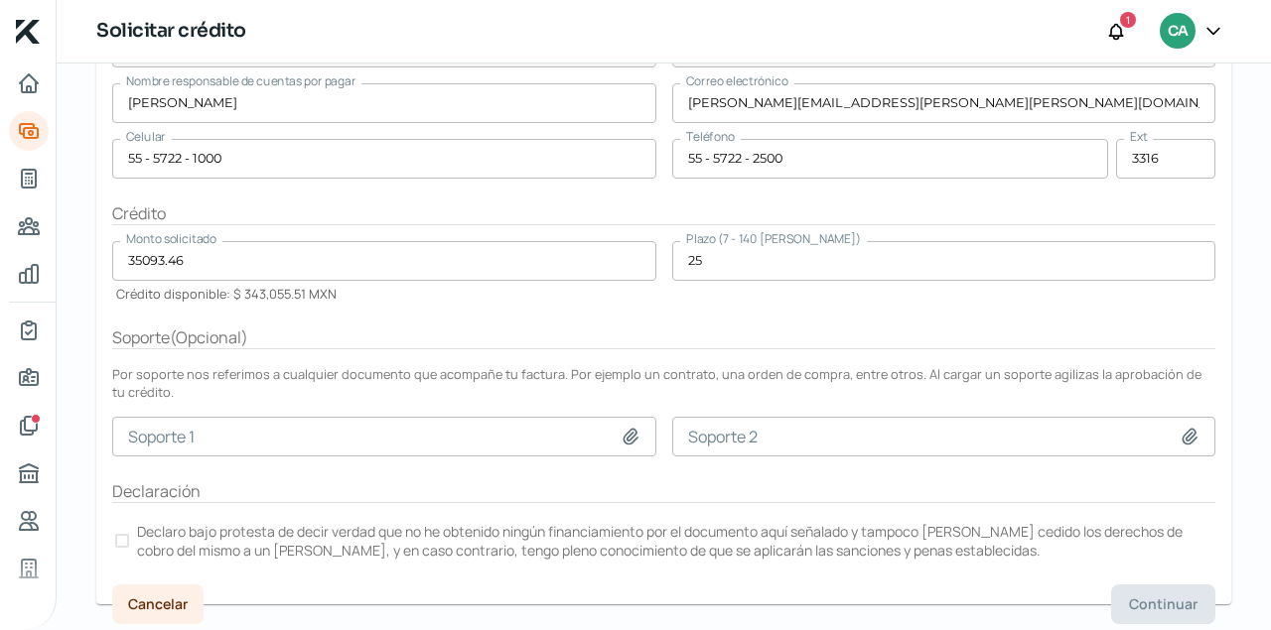
click at [120, 534] on div at bounding box center [122, 541] width 14 height 14
click at [1135, 608] on span "Continuar" at bounding box center [1163, 605] width 68 height 14
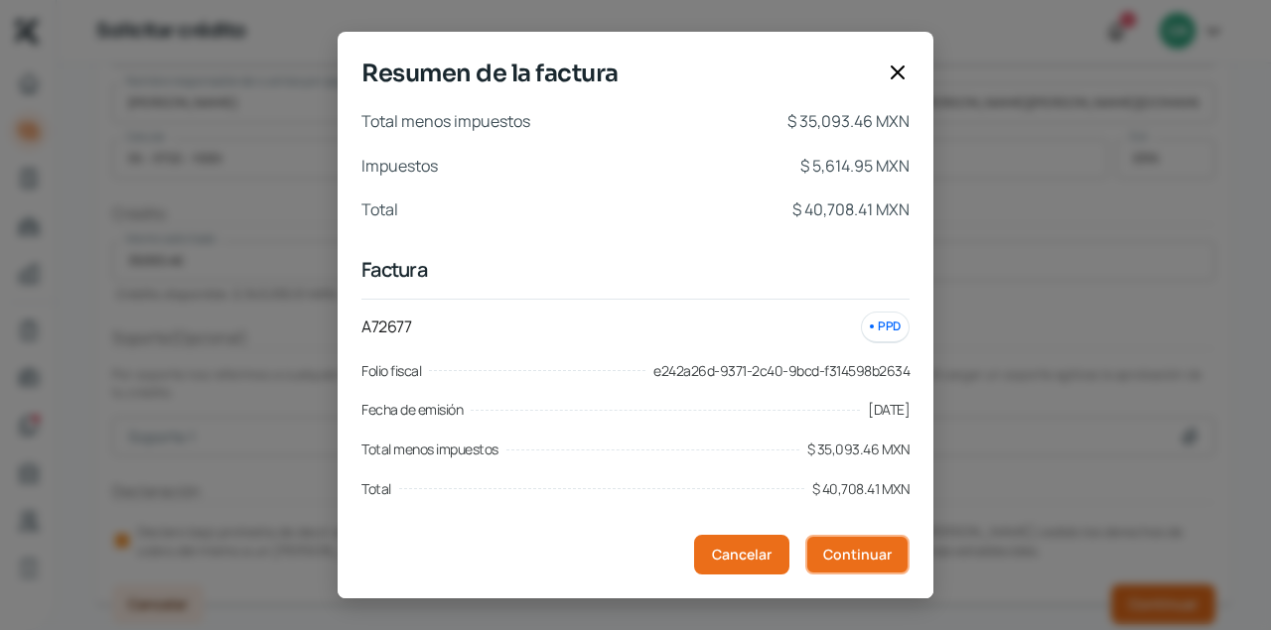
click at [877, 558] on span "Continuar" at bounding box center [857, 555] width 68 height 14
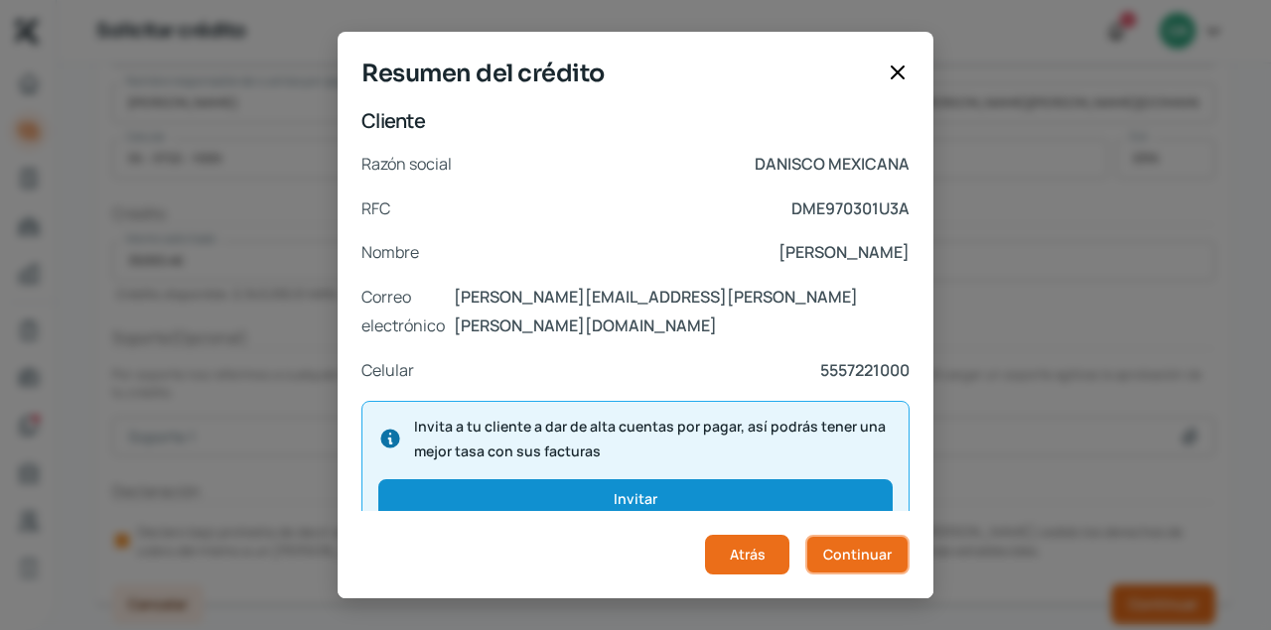
click at [862, 551] on span "Continuar" at bounding box center [857, 555] width 68 height 14
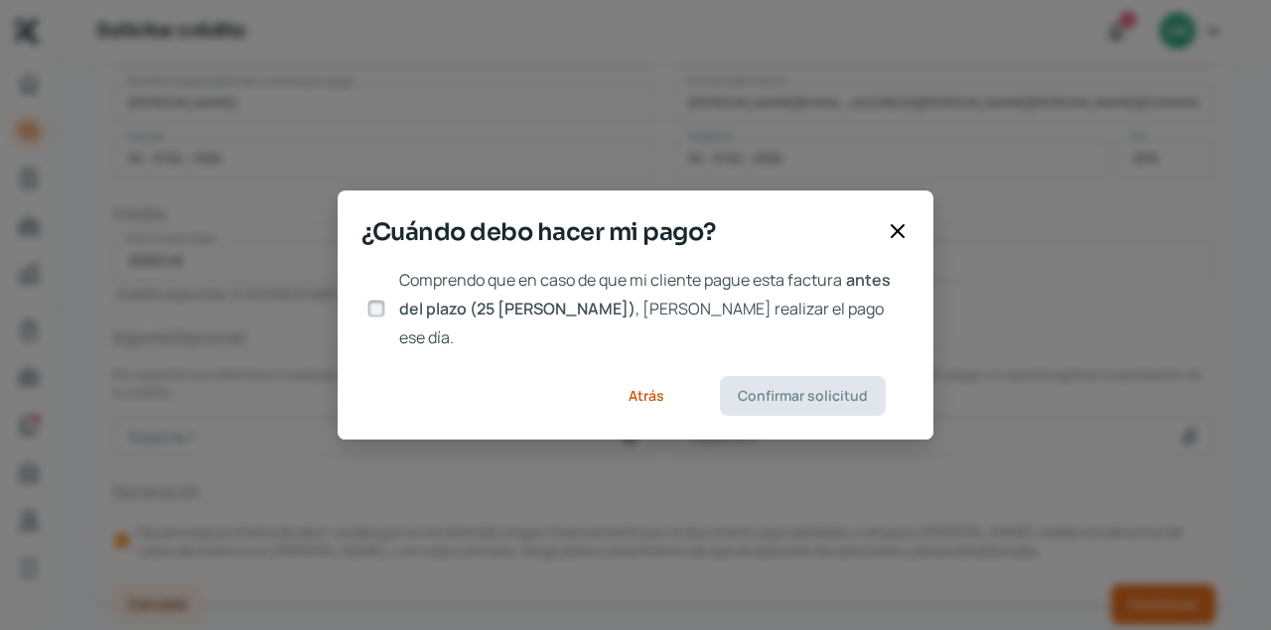
click at [382, 319] on div at bounding box center [376, 309] width 30 height 30
click at [373, 311] on input "Comprendo que en caso de que mi cliente pague esta factura antes del plazo (25 …" at bounding box center [376, 309] width 18 height 18
checkbox input "true"
click at [817, 389] on span "Confirmar solicitud" at bounding box center [803, 396] width 130 height 14
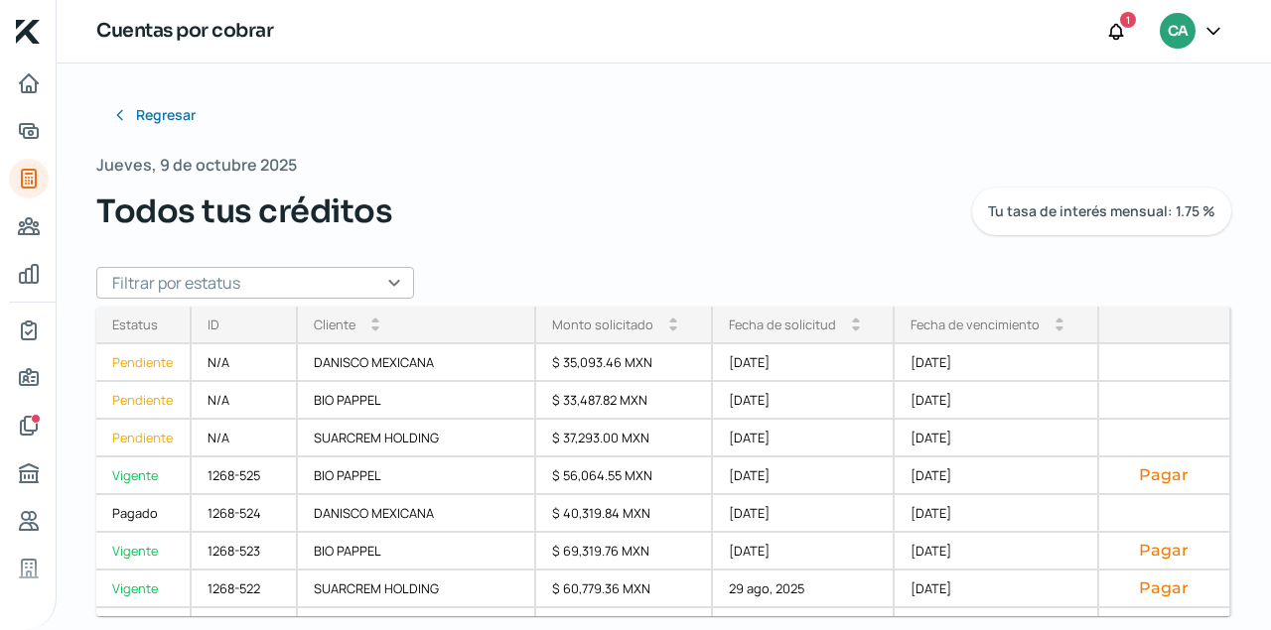
click at [392, 281] on input "text" at bounding box center [255, 283] width 318 height 32
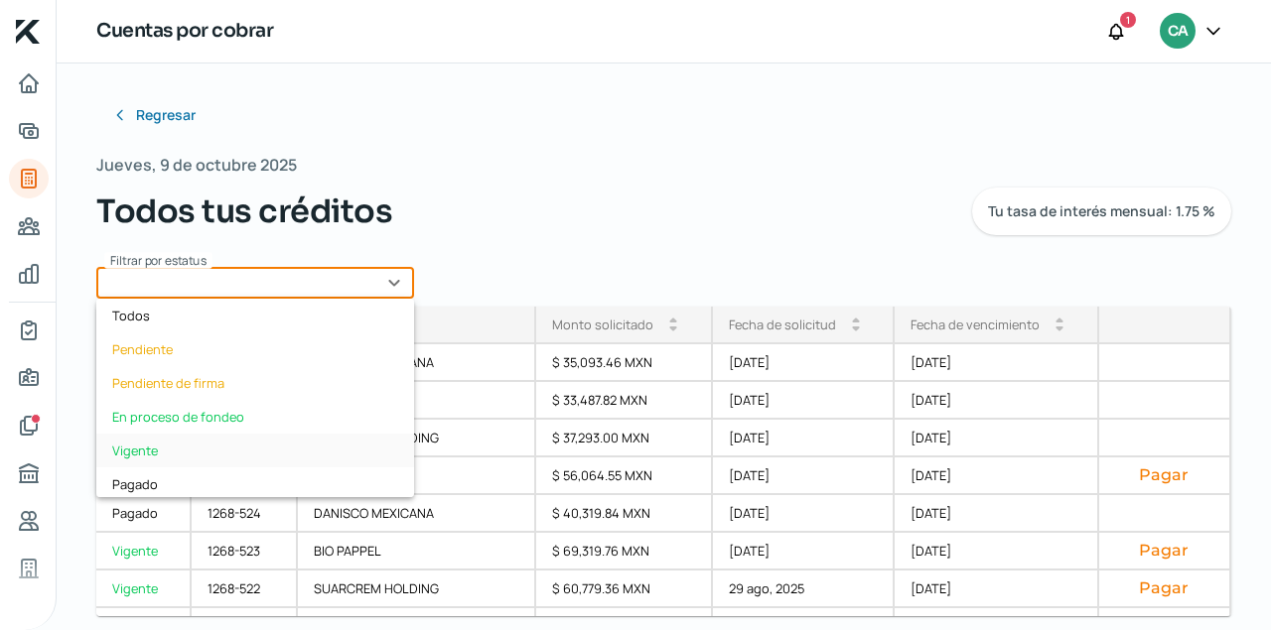
click at [142, 445] on div "Vigente" at bounding box center [255, 451] width 318 height 34
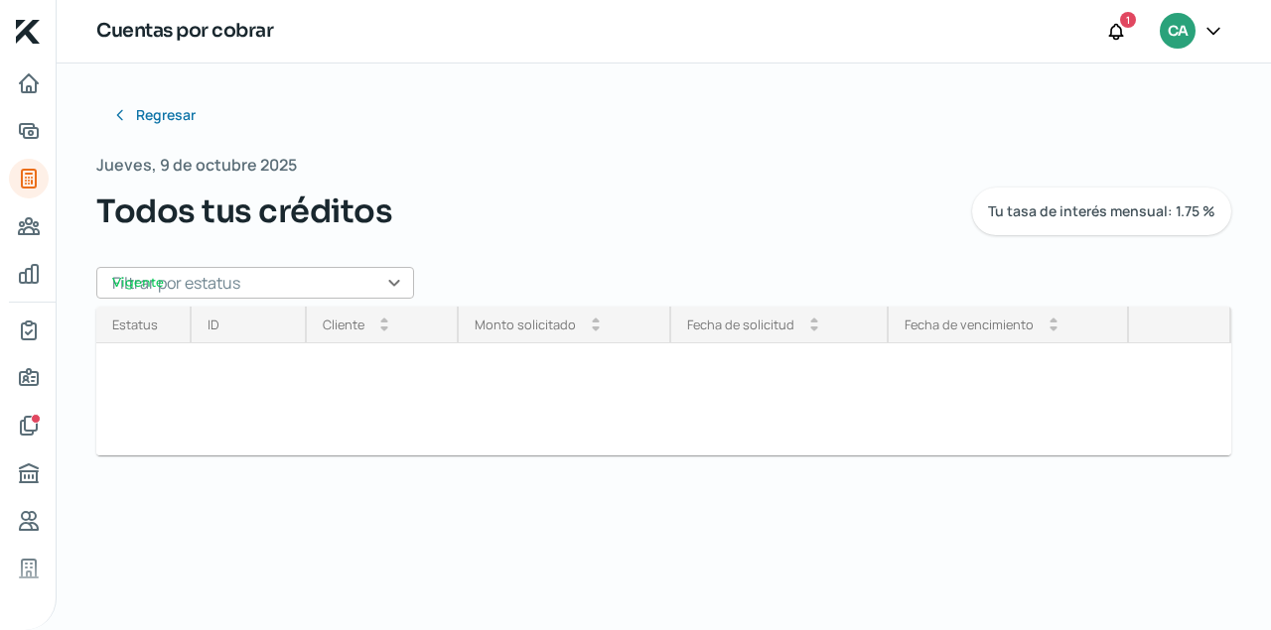
type input "Vigente"
